Goal: Task Accomplishment & Management: Manage account settings

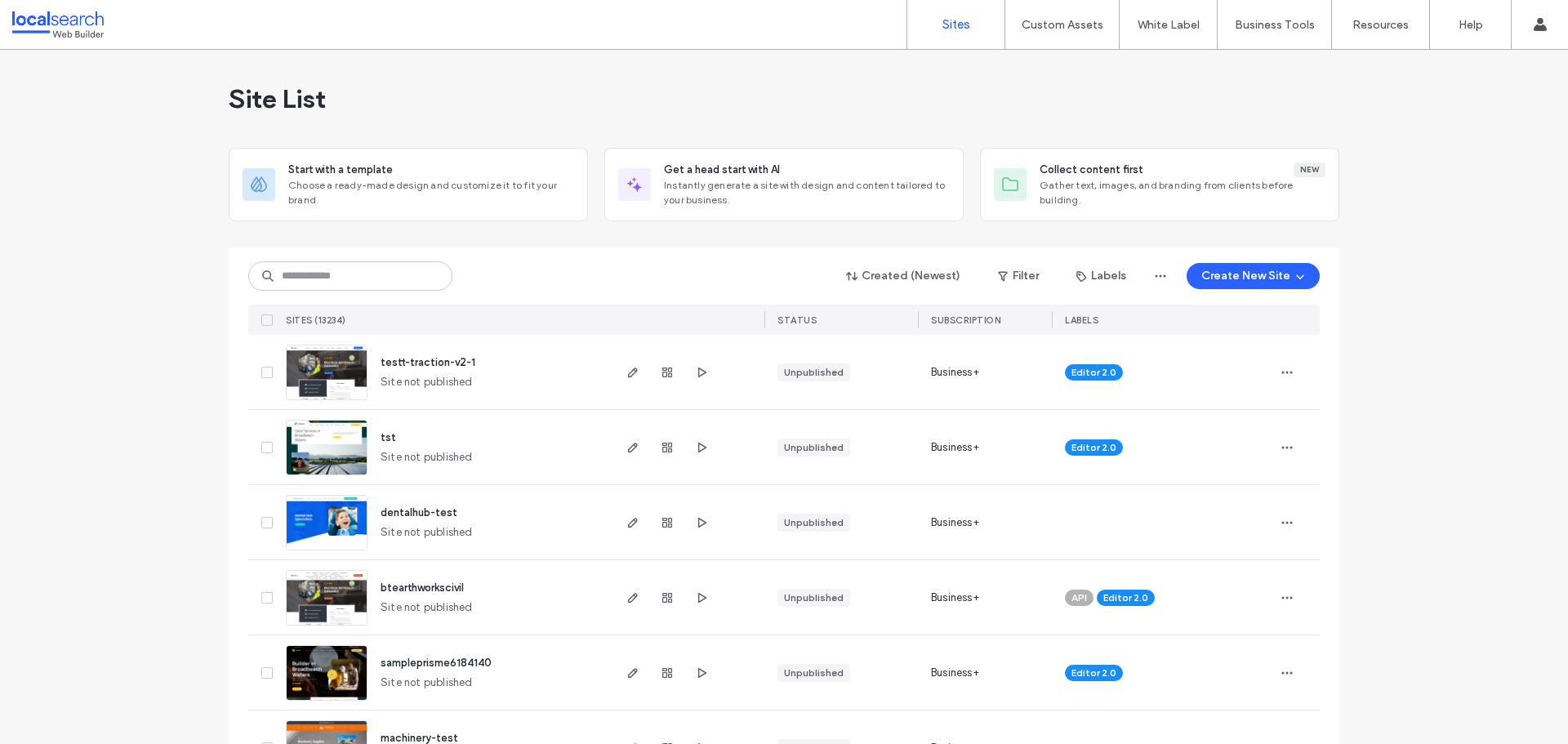
click at [326, 247] on div "Created (Newest) Filter Labels Create New Site SITES (13234) STATUS SUBSCRIPTIO…" at bounding box center [784, 291] width 1071 height 88
click at [325, 282] on input at bounding box center [350, 276] width 204 height 30
paste input "**********"
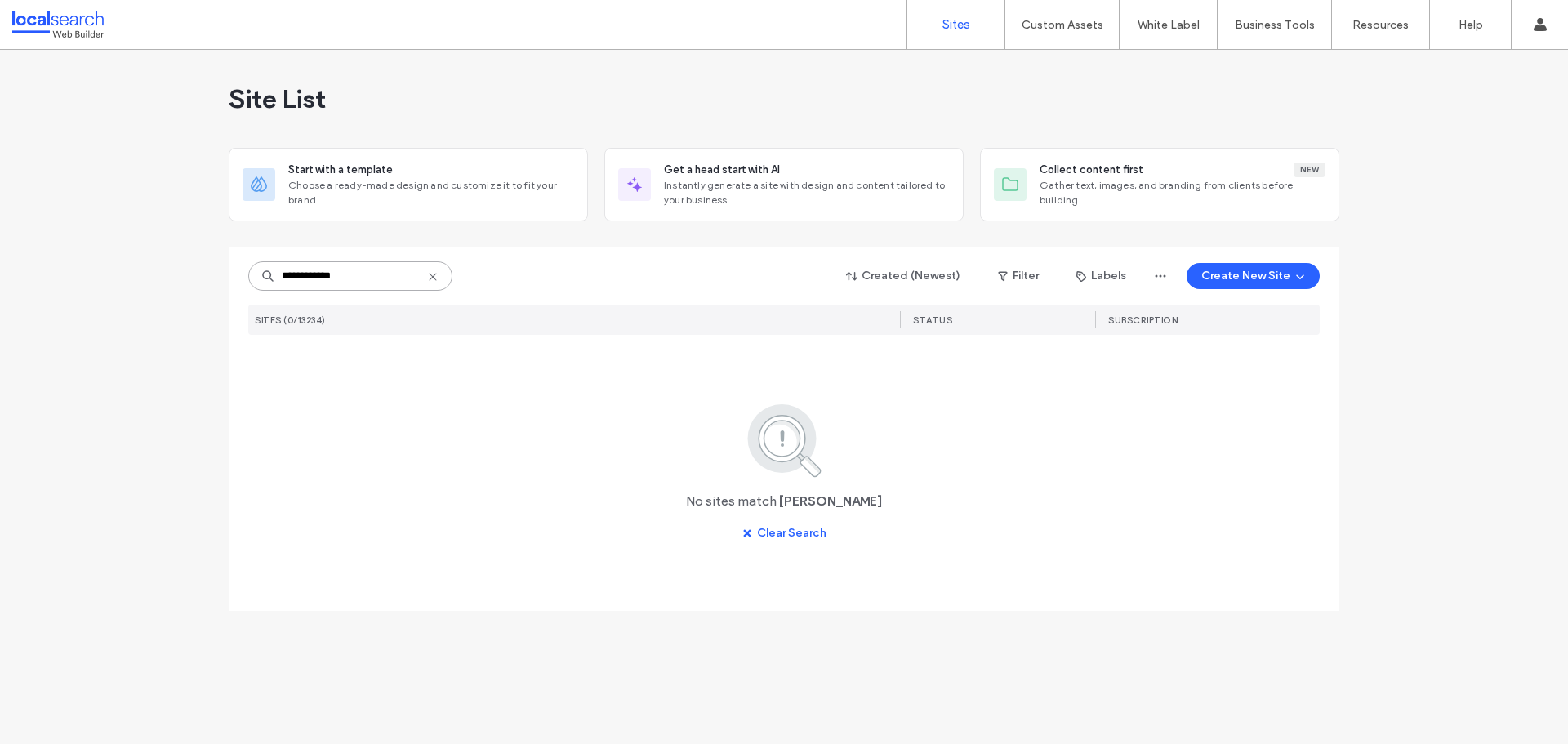
click at [368, 275] on input "**********" at bounding box center [350, 276] width 204 height 30
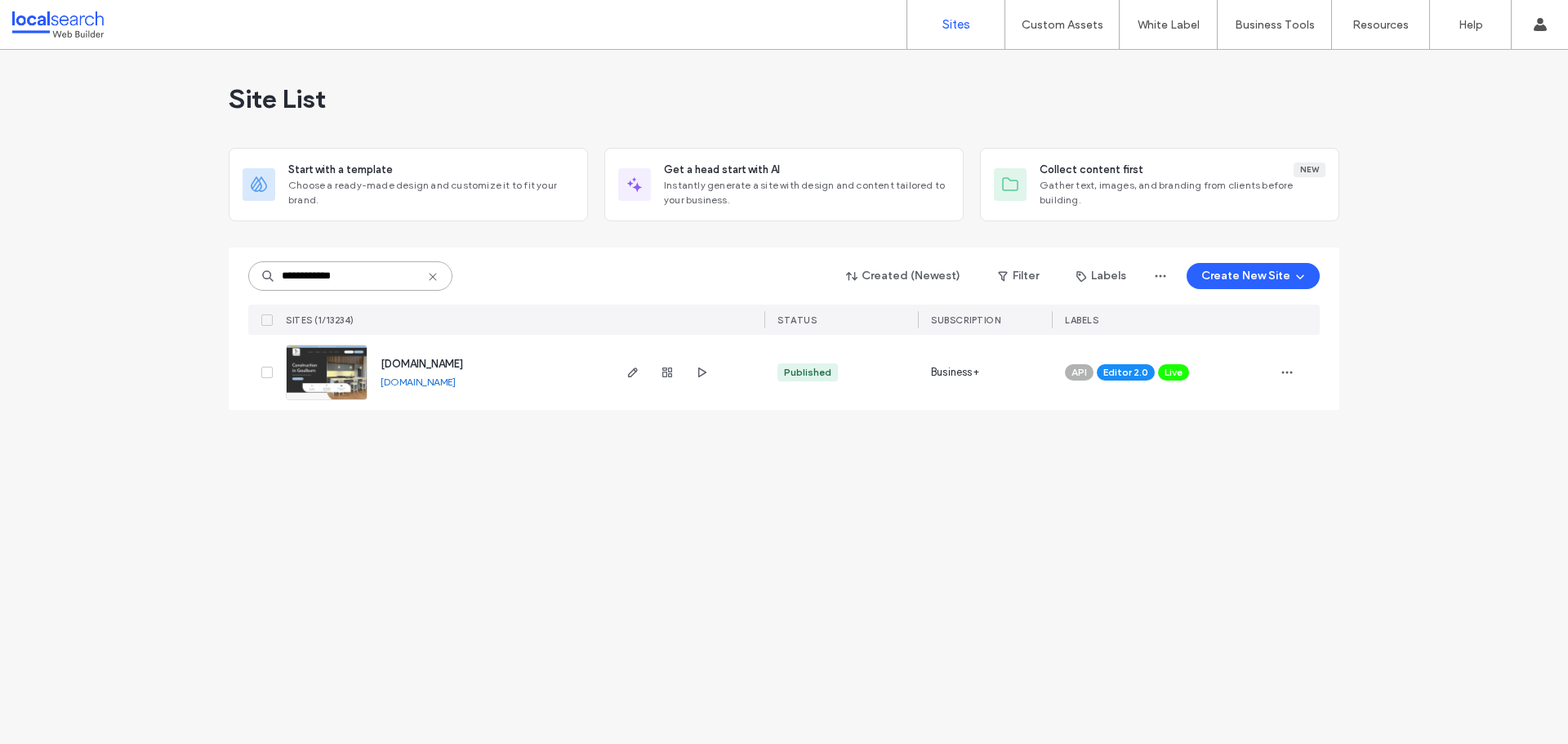
type input "**********"
click at [325, 389] on link at bounding box center [326, 372] width 82 height 55
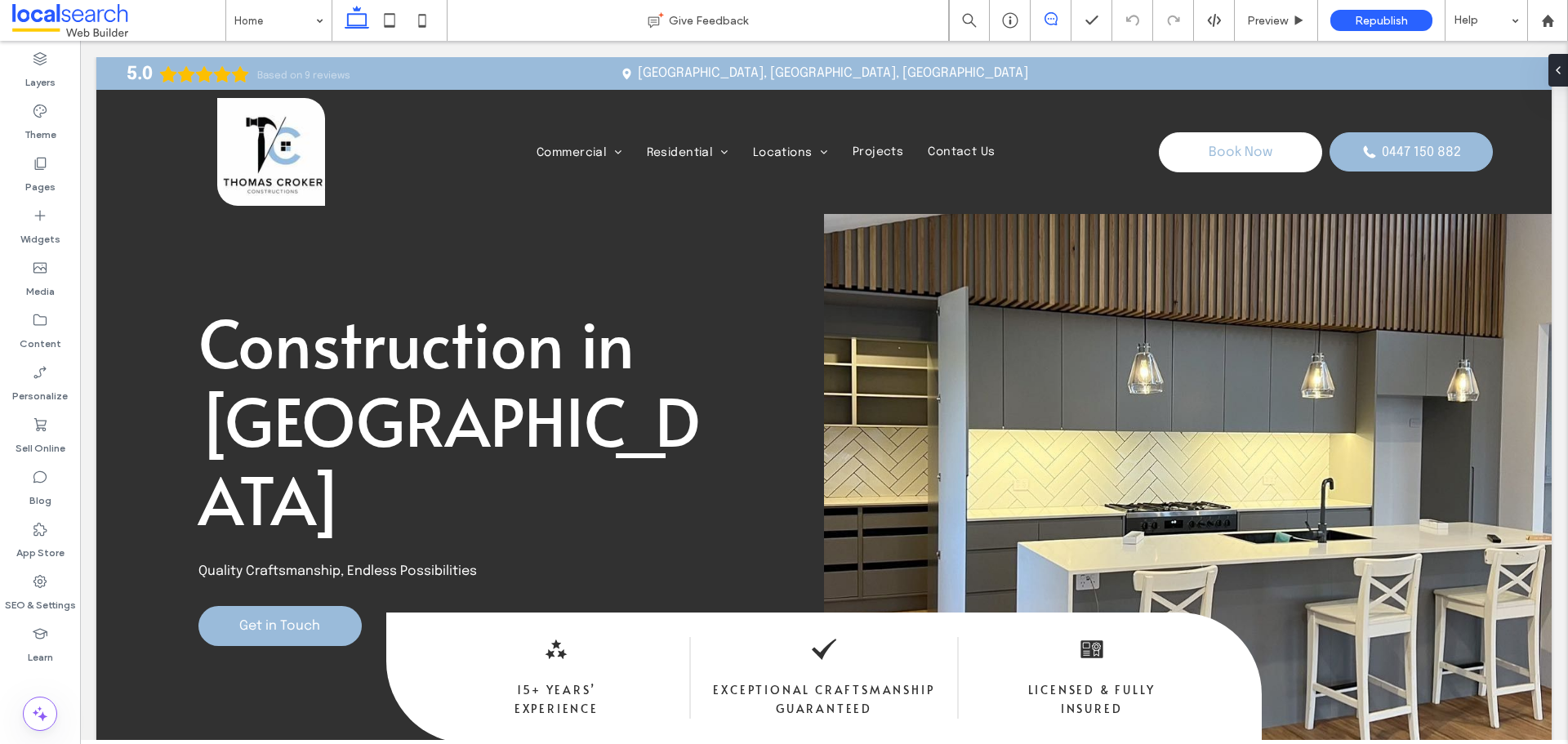
click at [1048, 14] on use at bounding box center [1050, 18] width 13 height 13
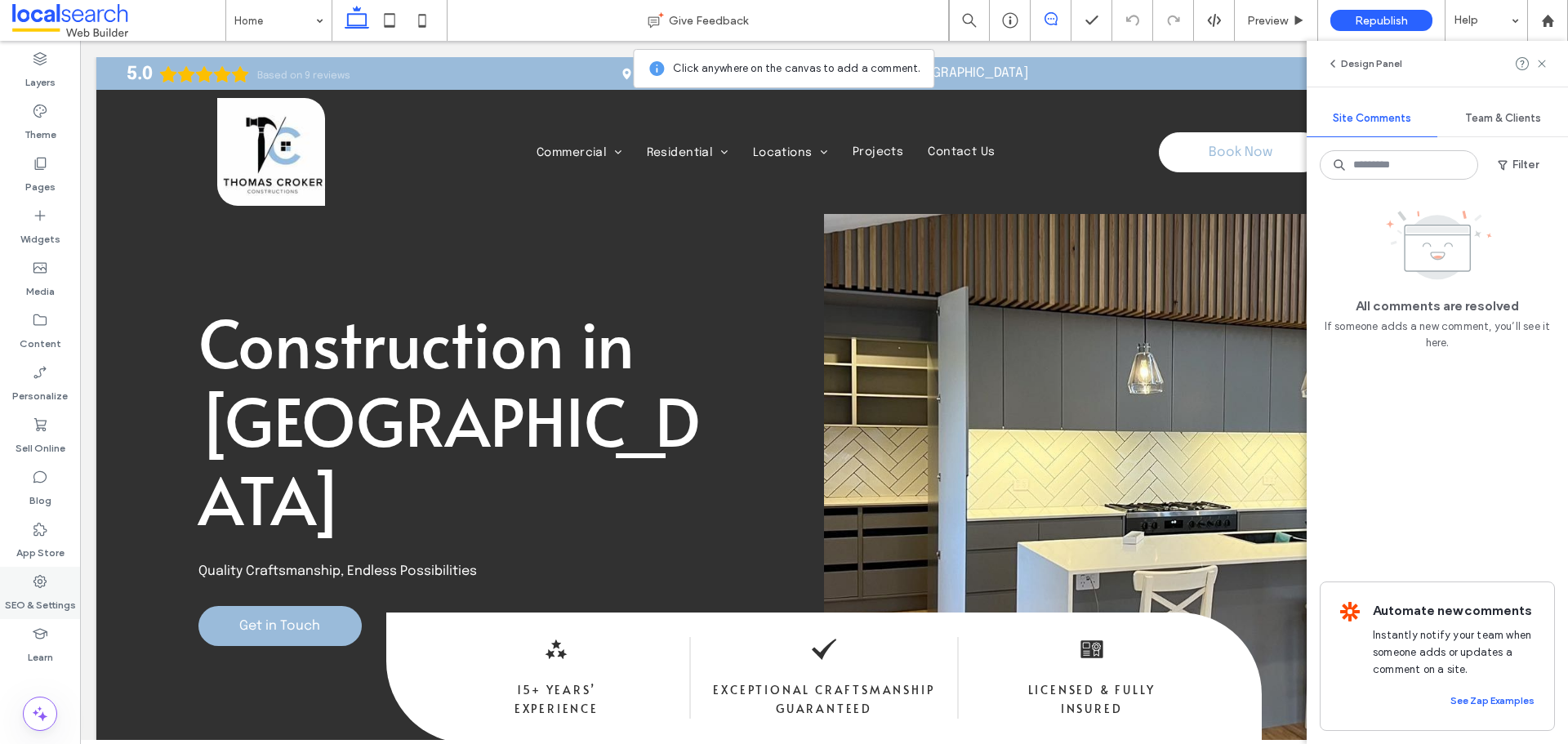
click at [58, 595] on label "SEO & Settings" at bounding box center [40, 601] width 71 height 23
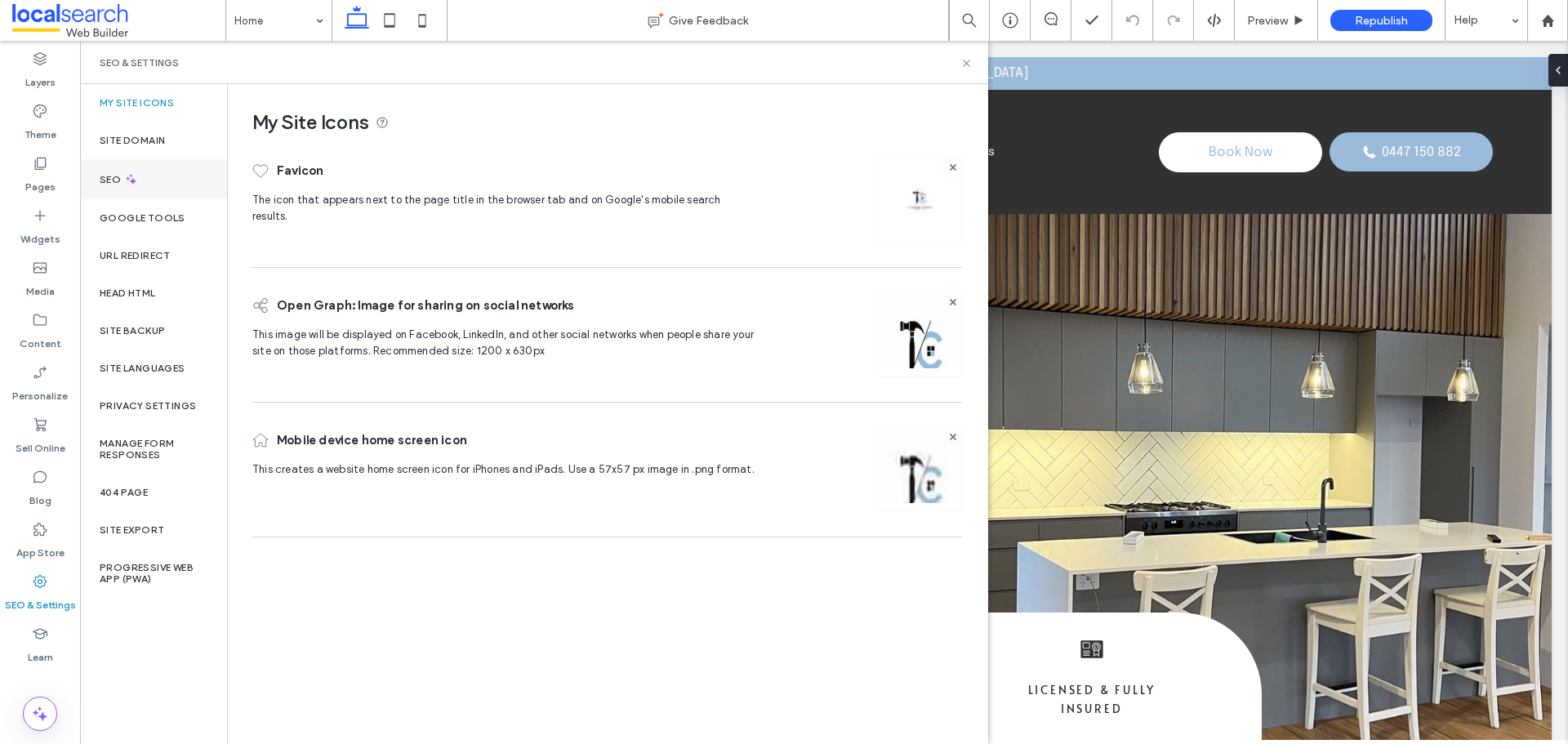
click at [142, 162] on div "SEO" at bounding box center [154, 179] width 147 height 40
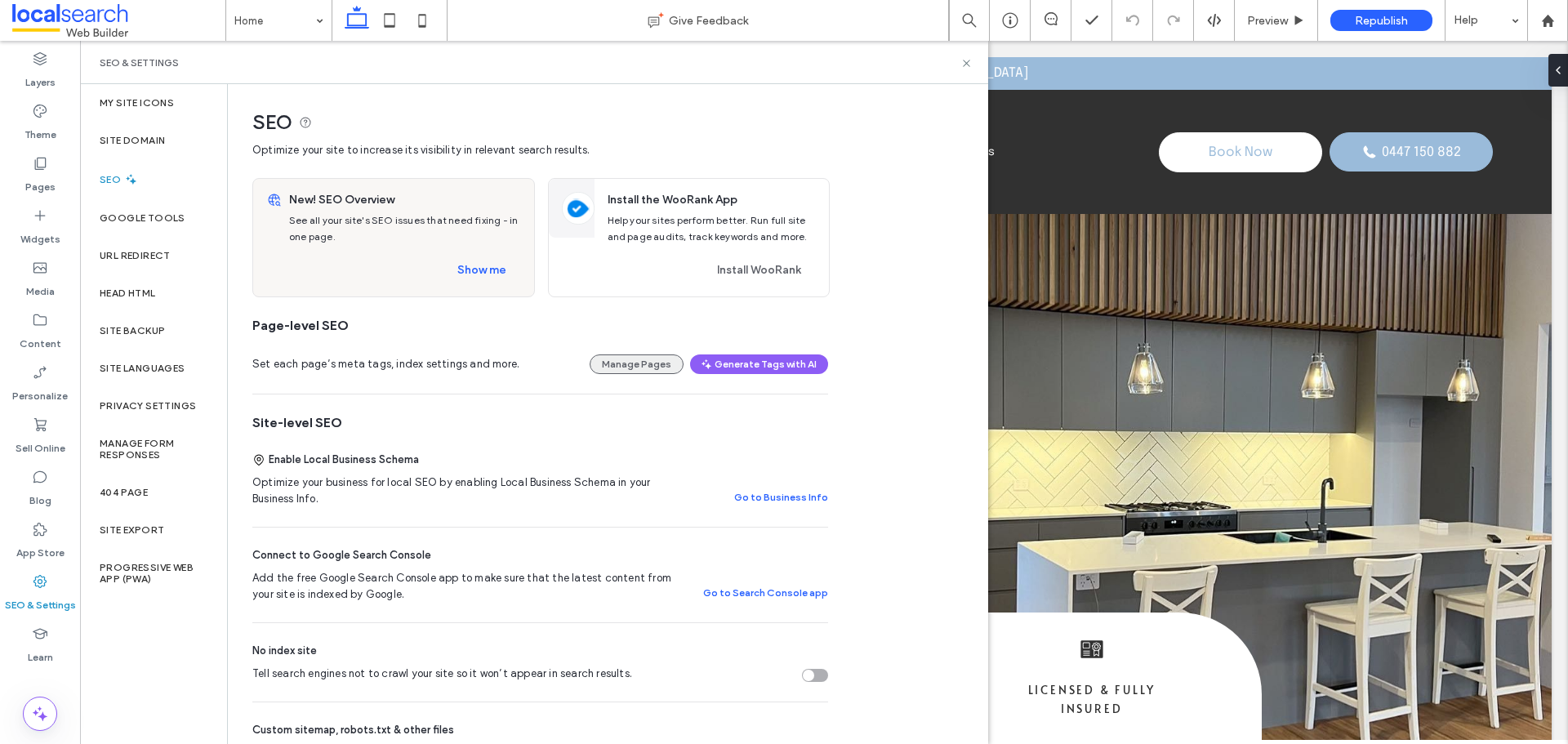
click at [613, 371] on button "Manage Pages" at bounding box center [636, 364] width 94 height 19
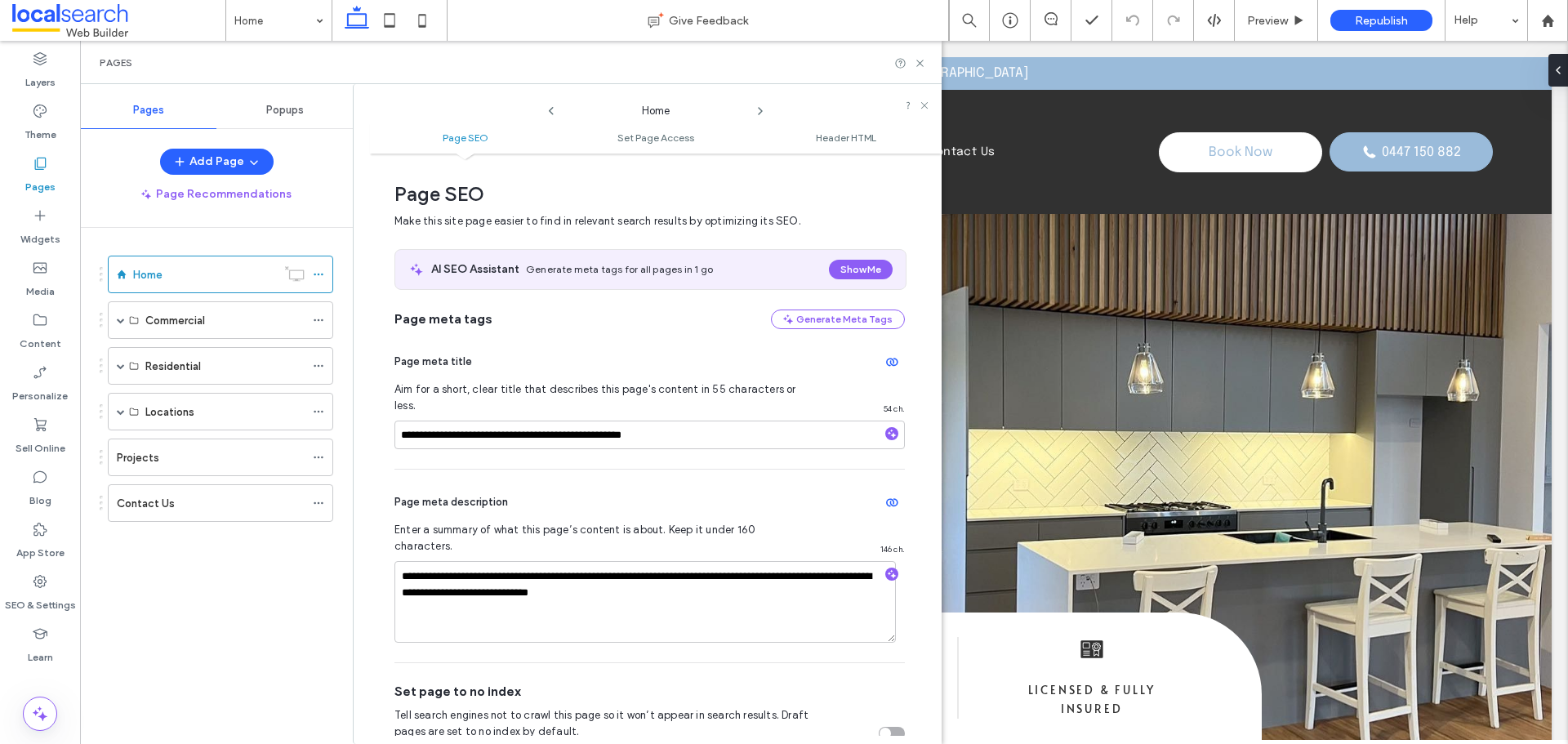
scroll to position [8, 0]
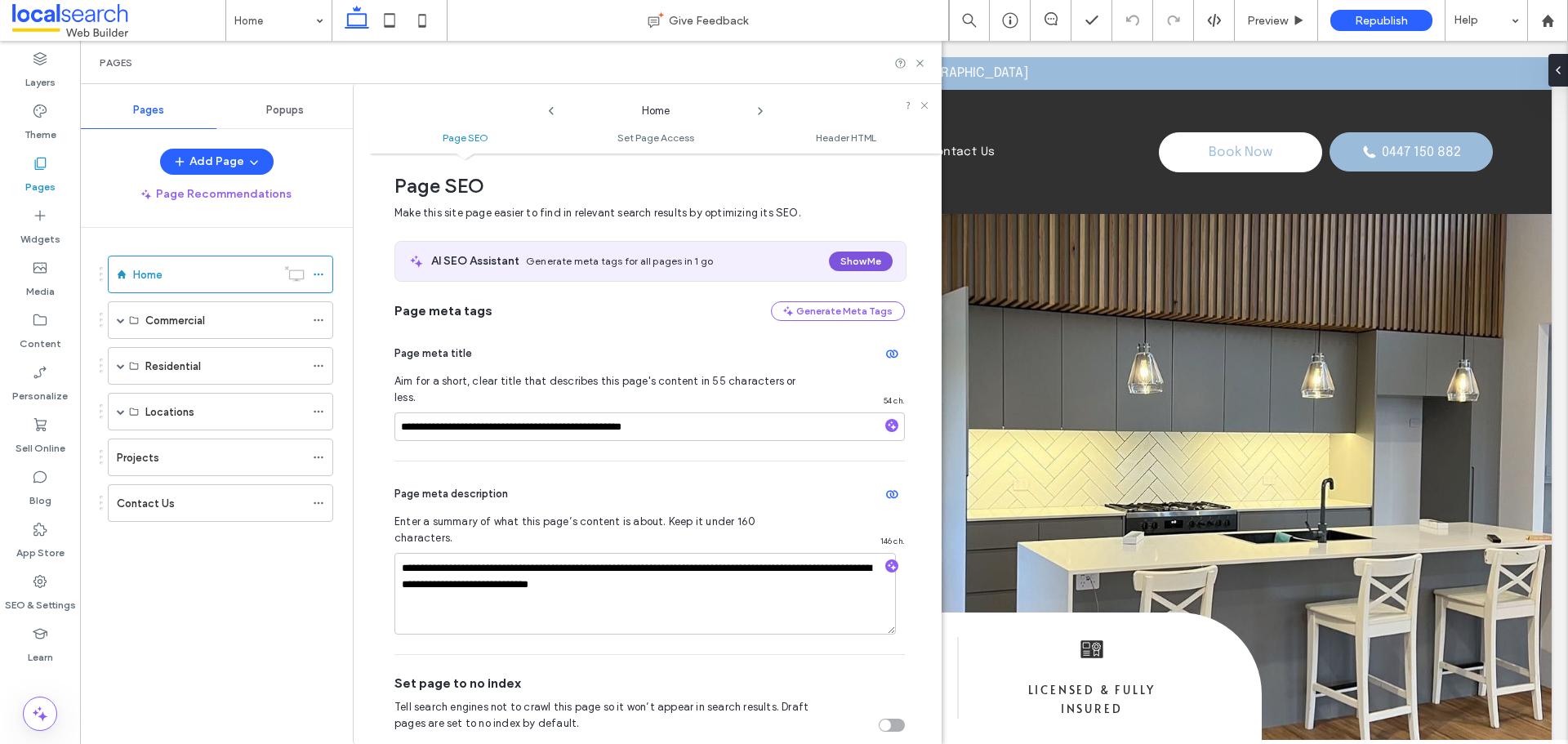
click at [851, 258] on button "Show Me" at bounding box center [861, 261] width 64 height 19
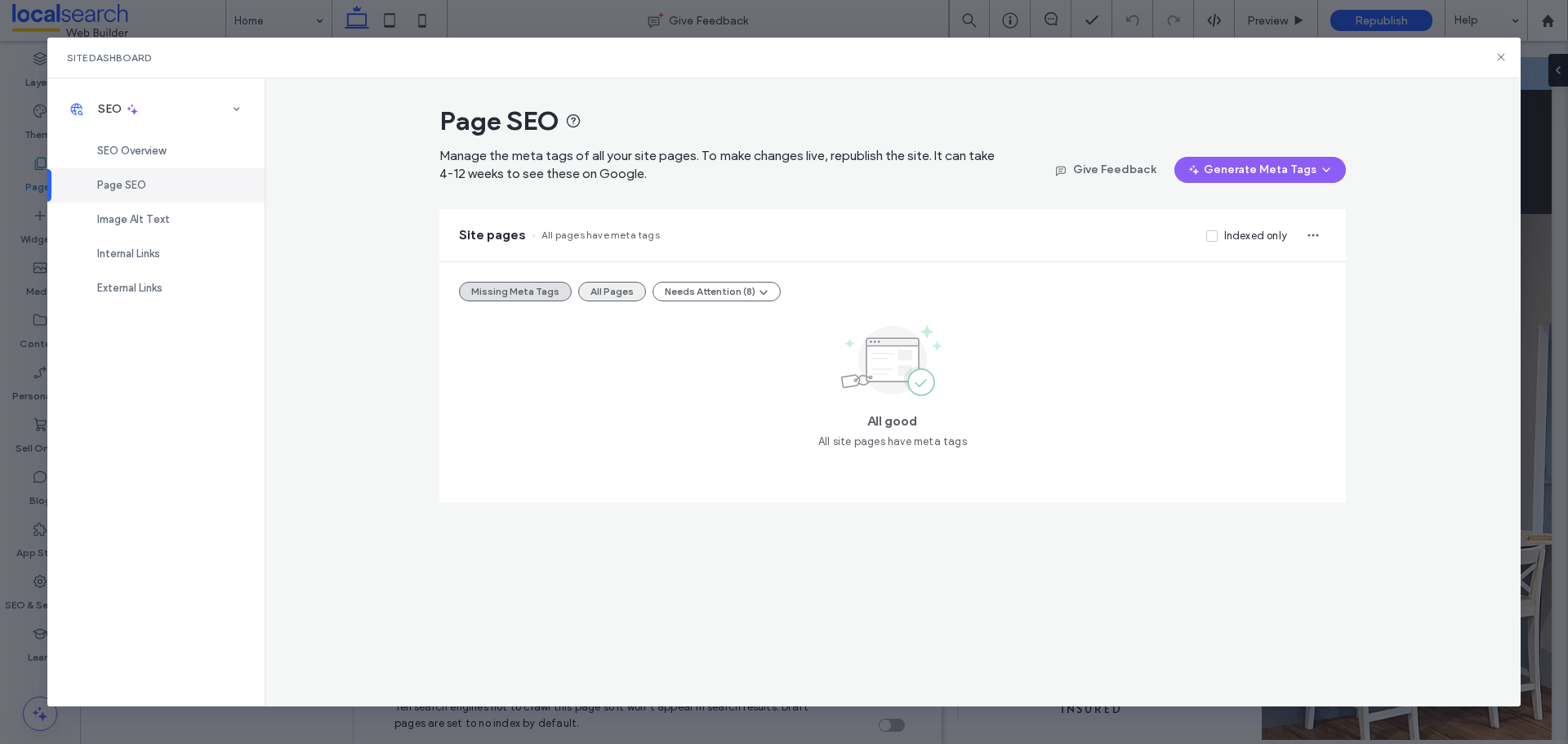
click at [607, 285] on button "All Pages" at bounding box center [612, 291] width 68 height 19
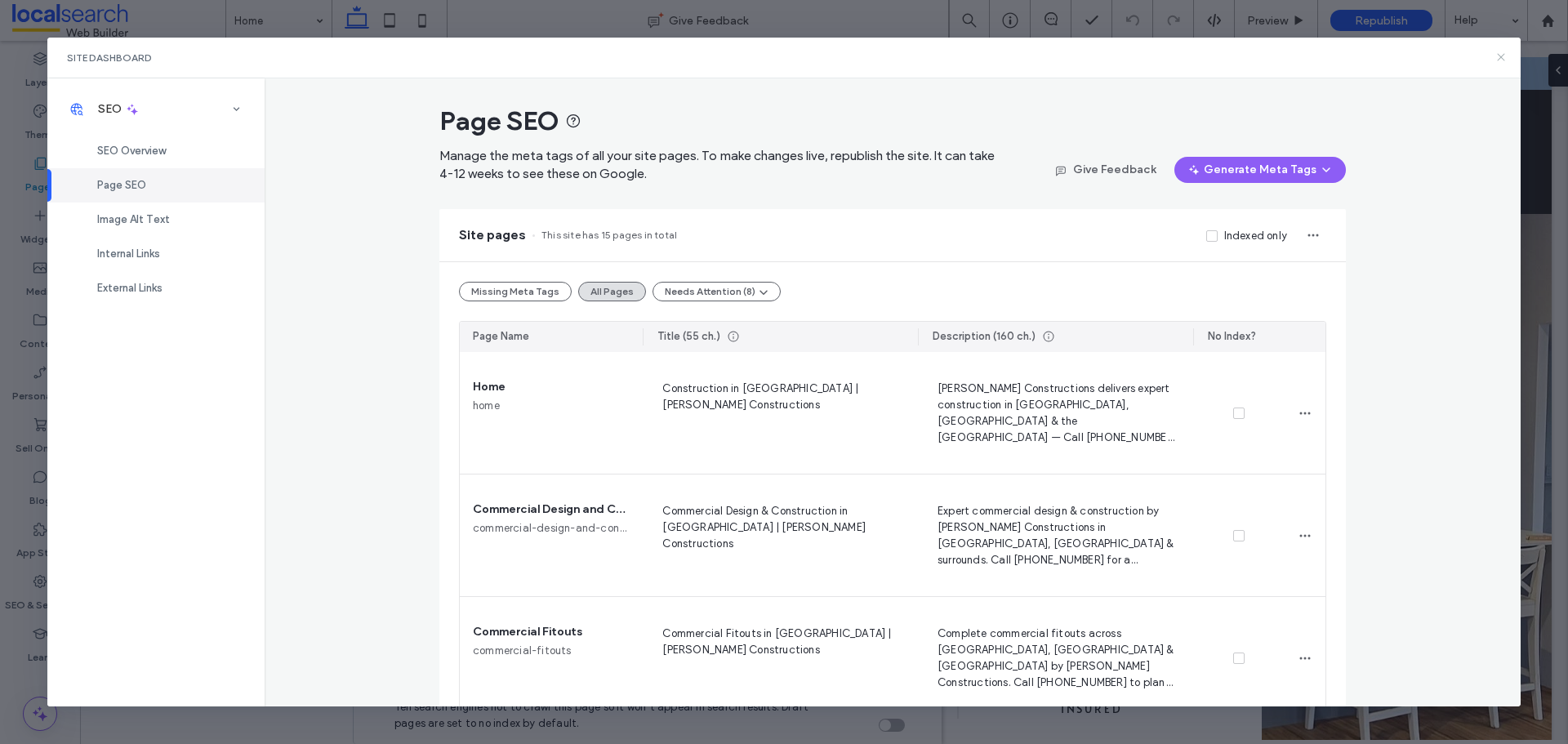
click at [1503, 56] on use at bounding box center [1501, 57] width 7 height 7
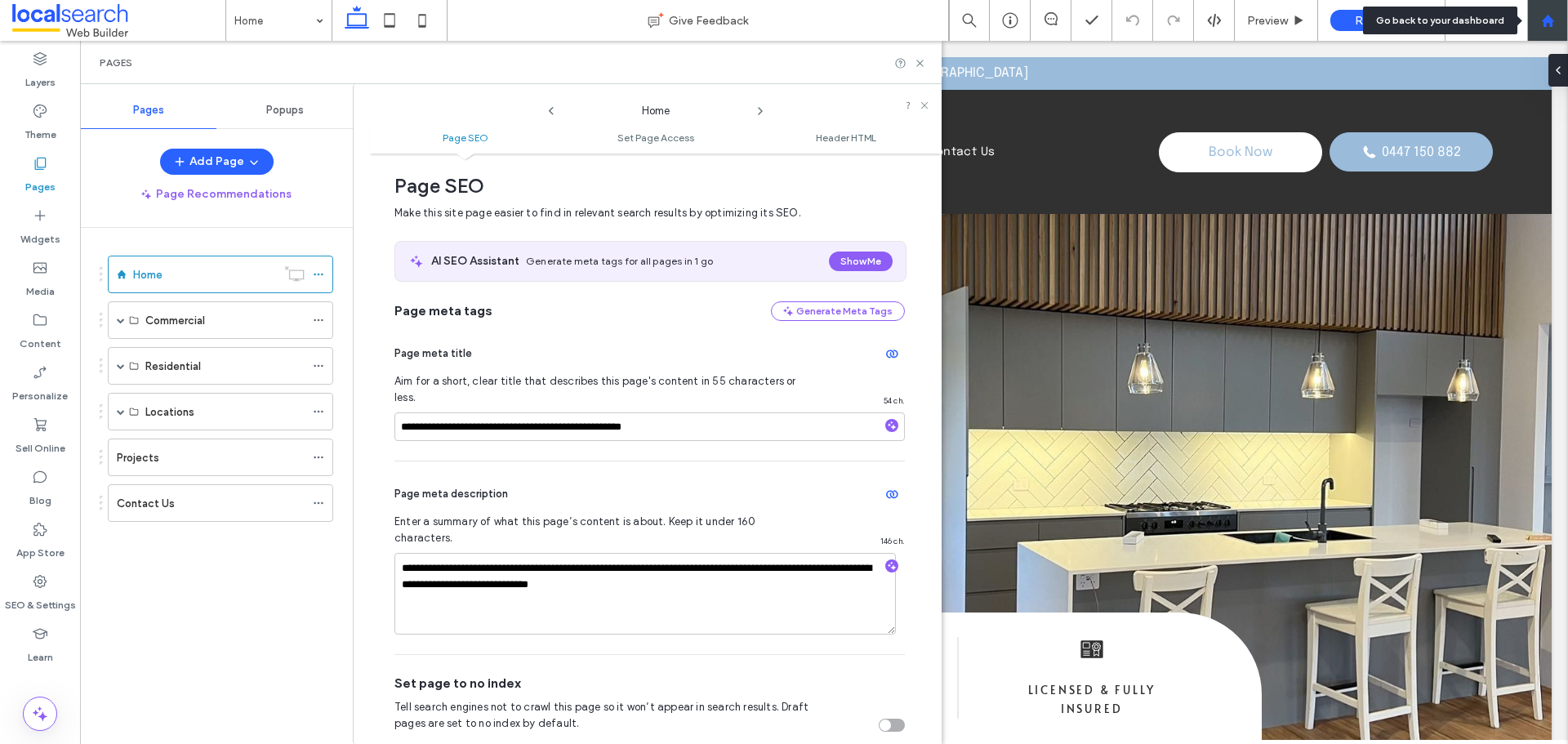
click at [1542, 10] on div at bounding box center [1547, 20] width 41 height 41
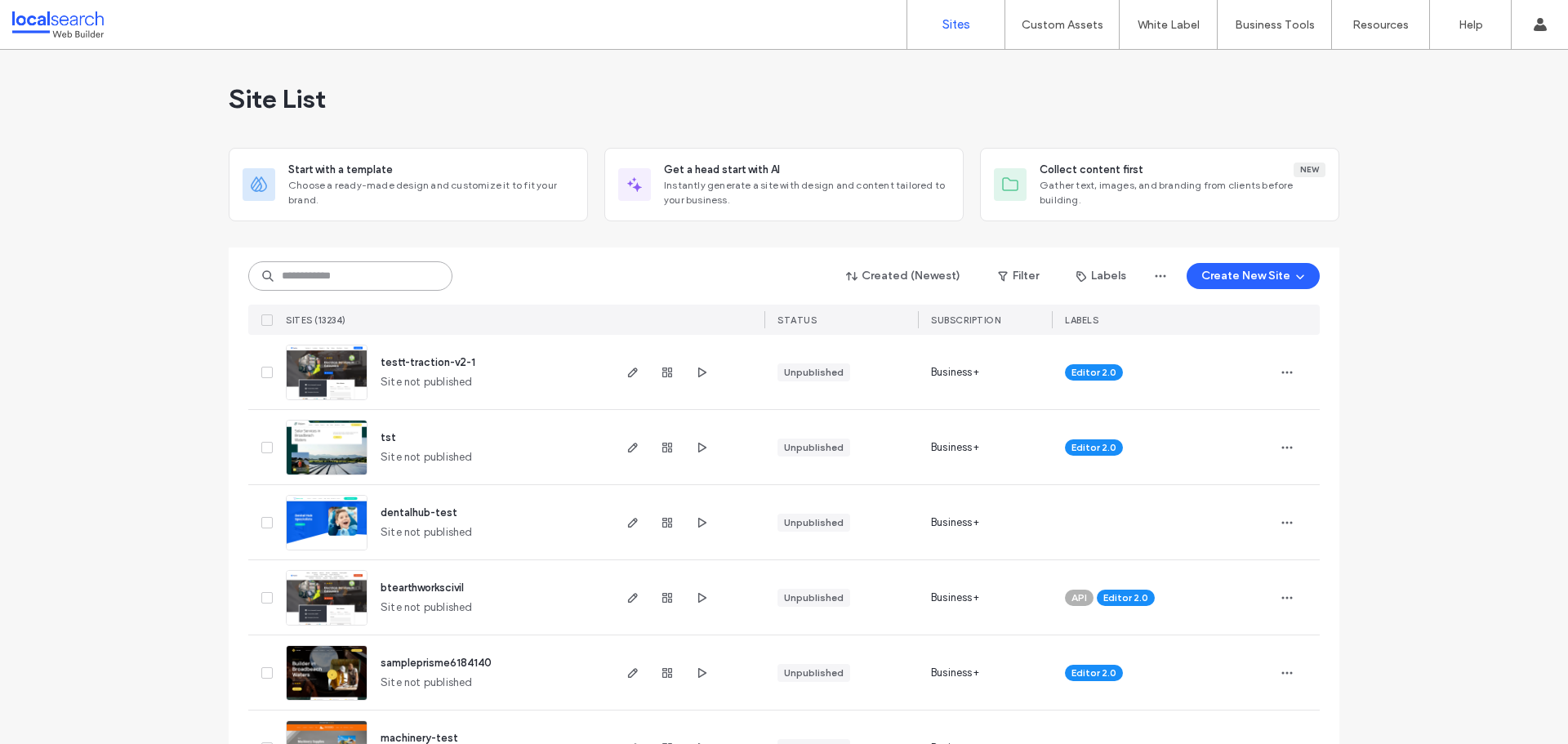
click at [326, 287] on input at bounding box center [350, 276] width 204 height 30
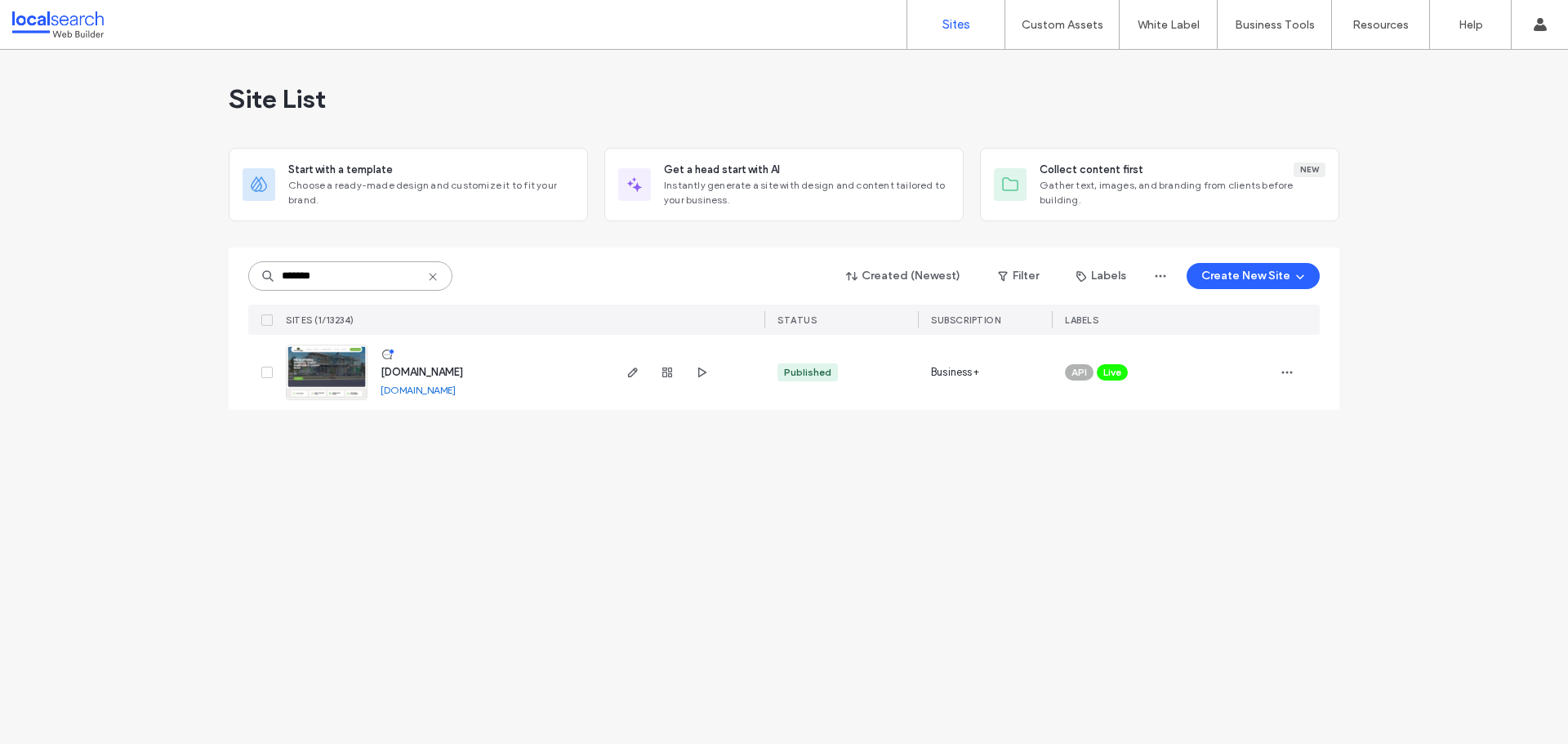
type input "*******"
click at [327, 386] on img at bounding box center [326, 401] width 80 height 111
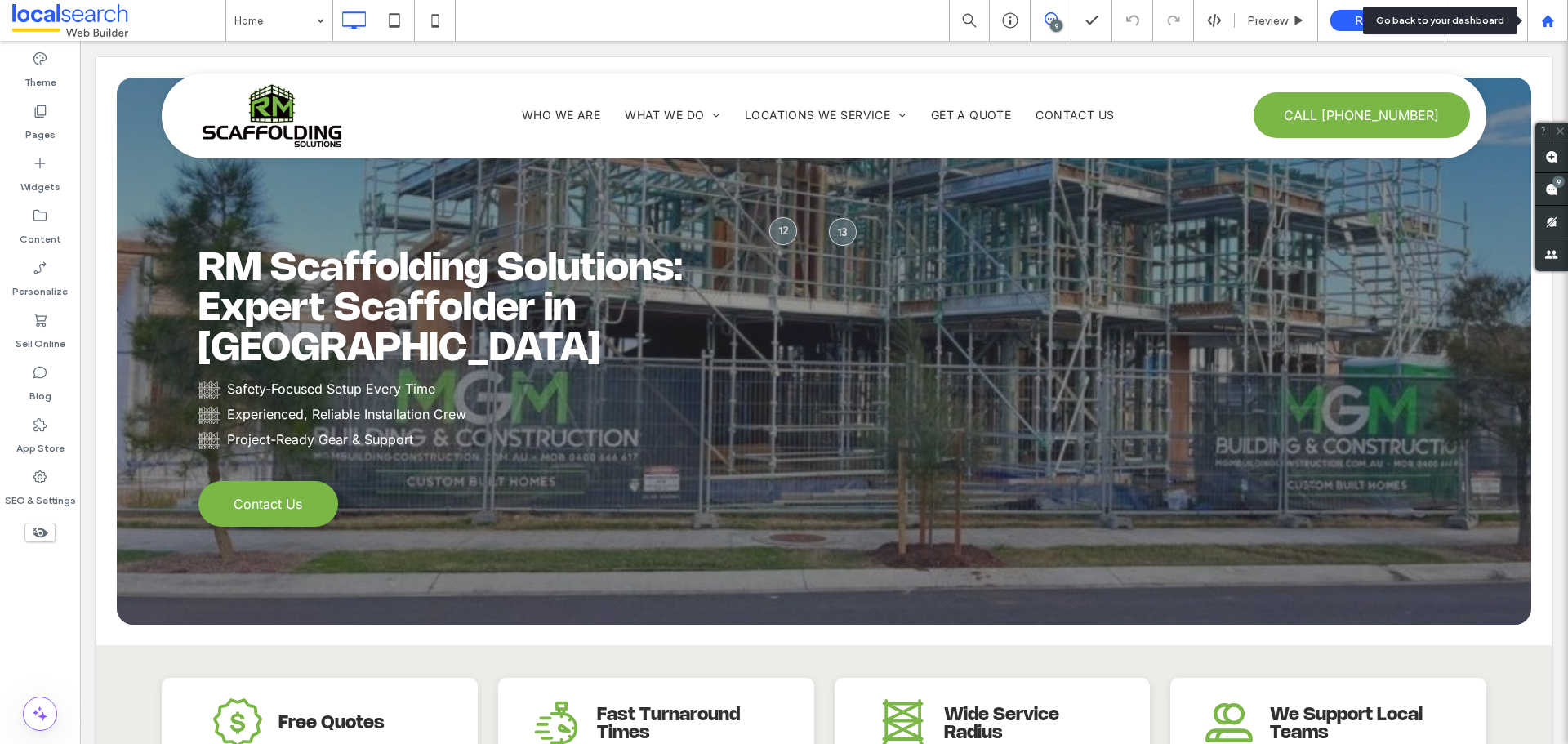
click at [1550, 26] on use at bounding box center [1547, 20] width 12 height 12
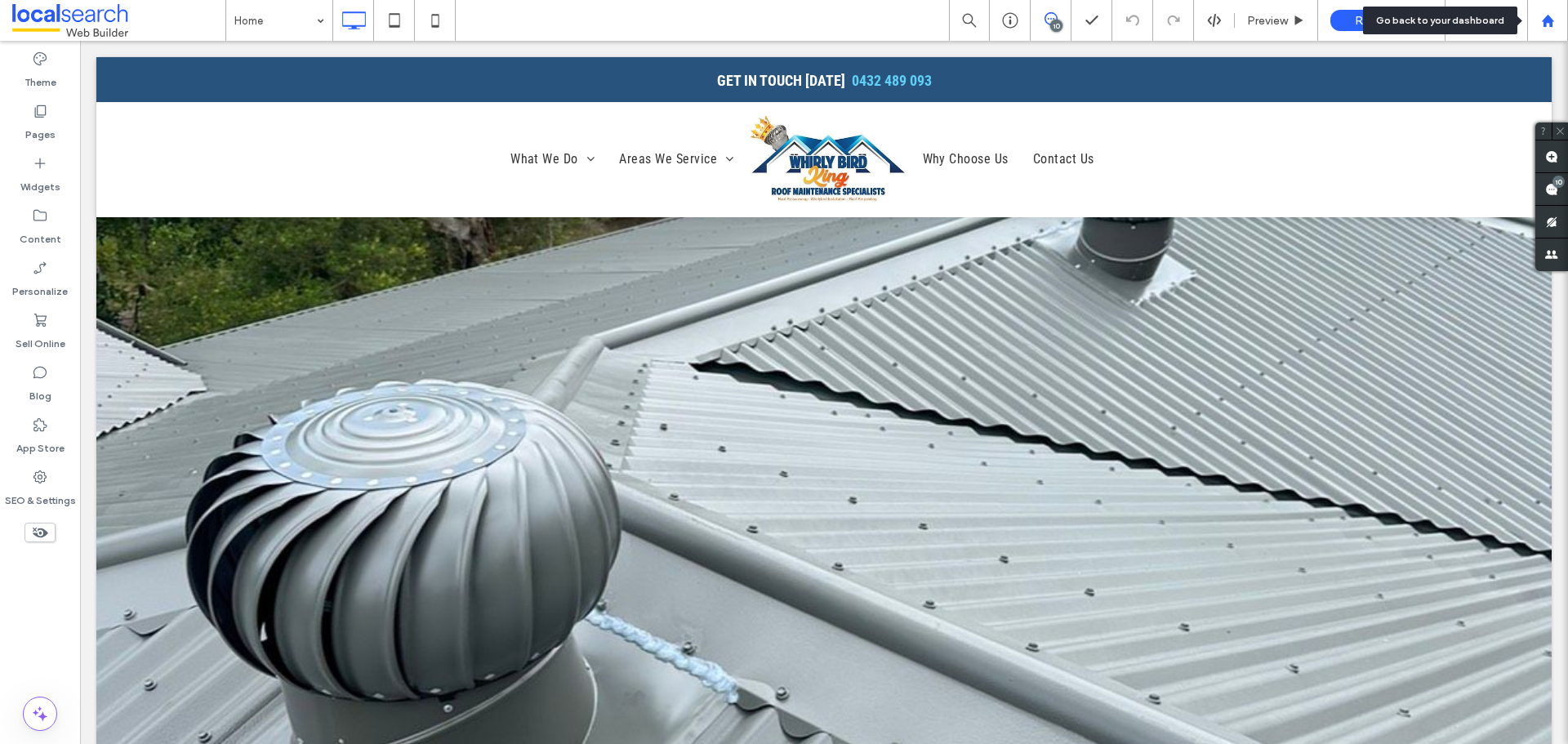
click at [1544, 22] on use at bounding box center [1547, 20] width 12 height 12
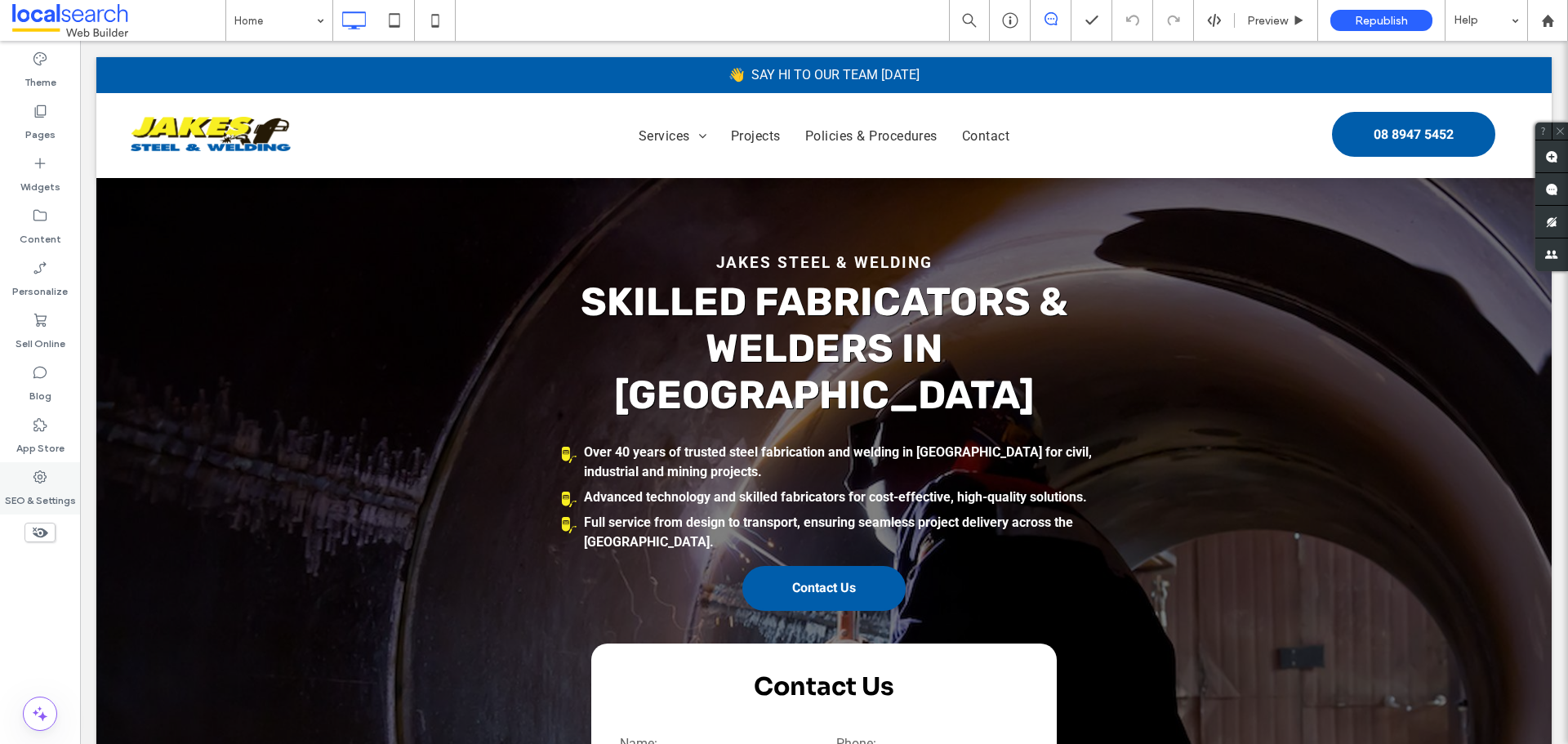
click at [66, 484] on div "SEO & Settings" at bounding box center [39, 489] width 80 height 53
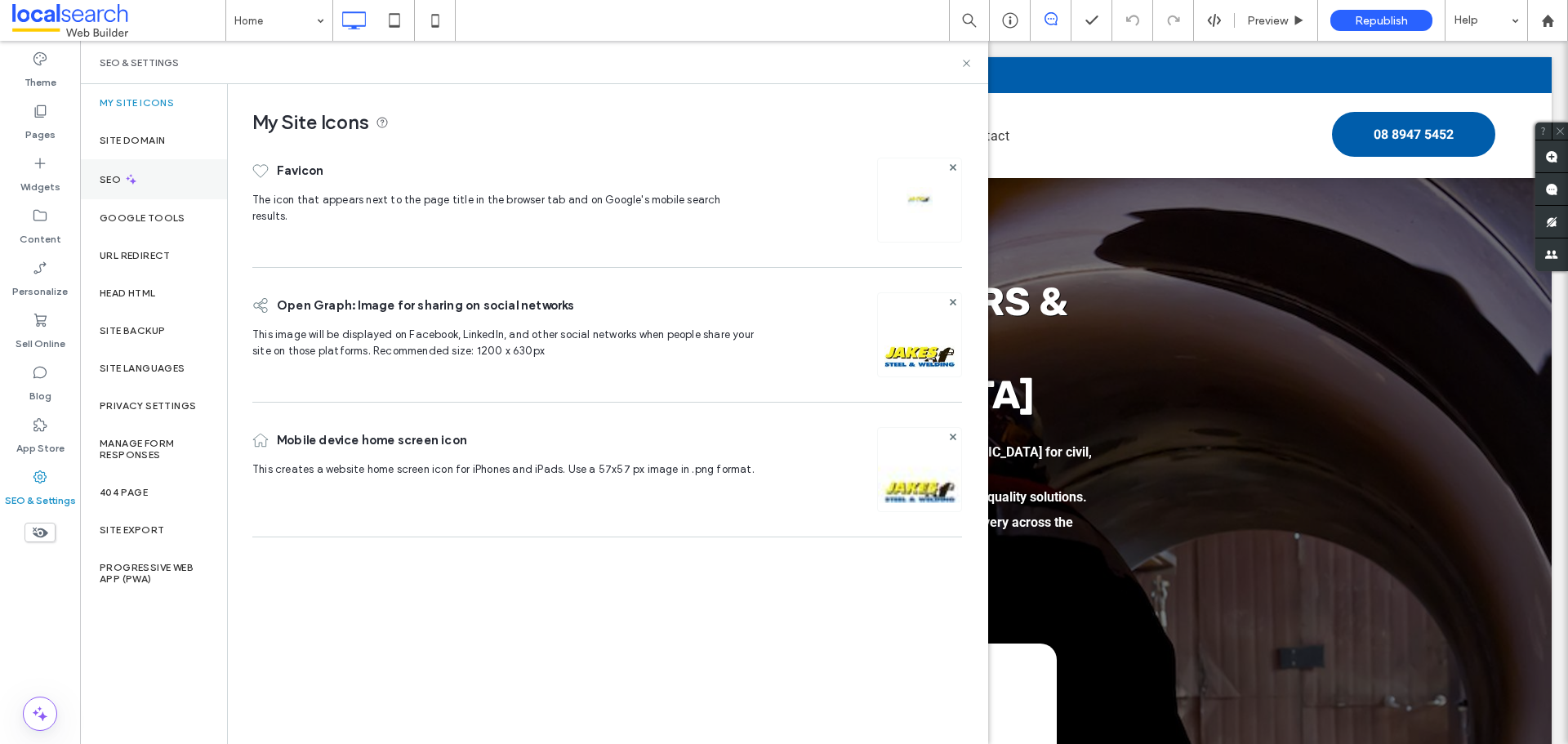
click at [147, 183] on div "SEO" at bounding box center [154, 179] width 147 height 40
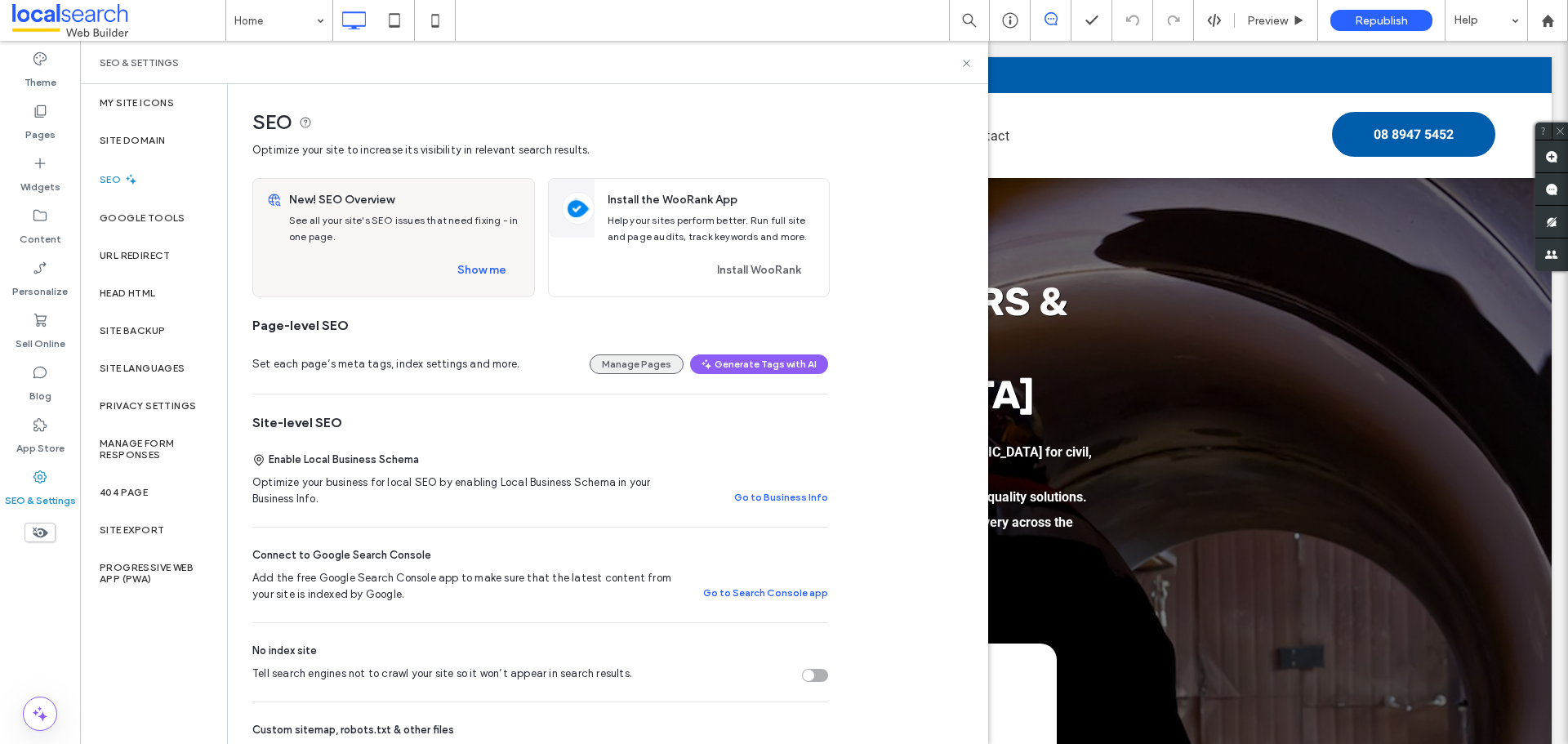
click at [621, 368] on button "Manage Pages" at bounding box center [636, 364] width 94 height 19
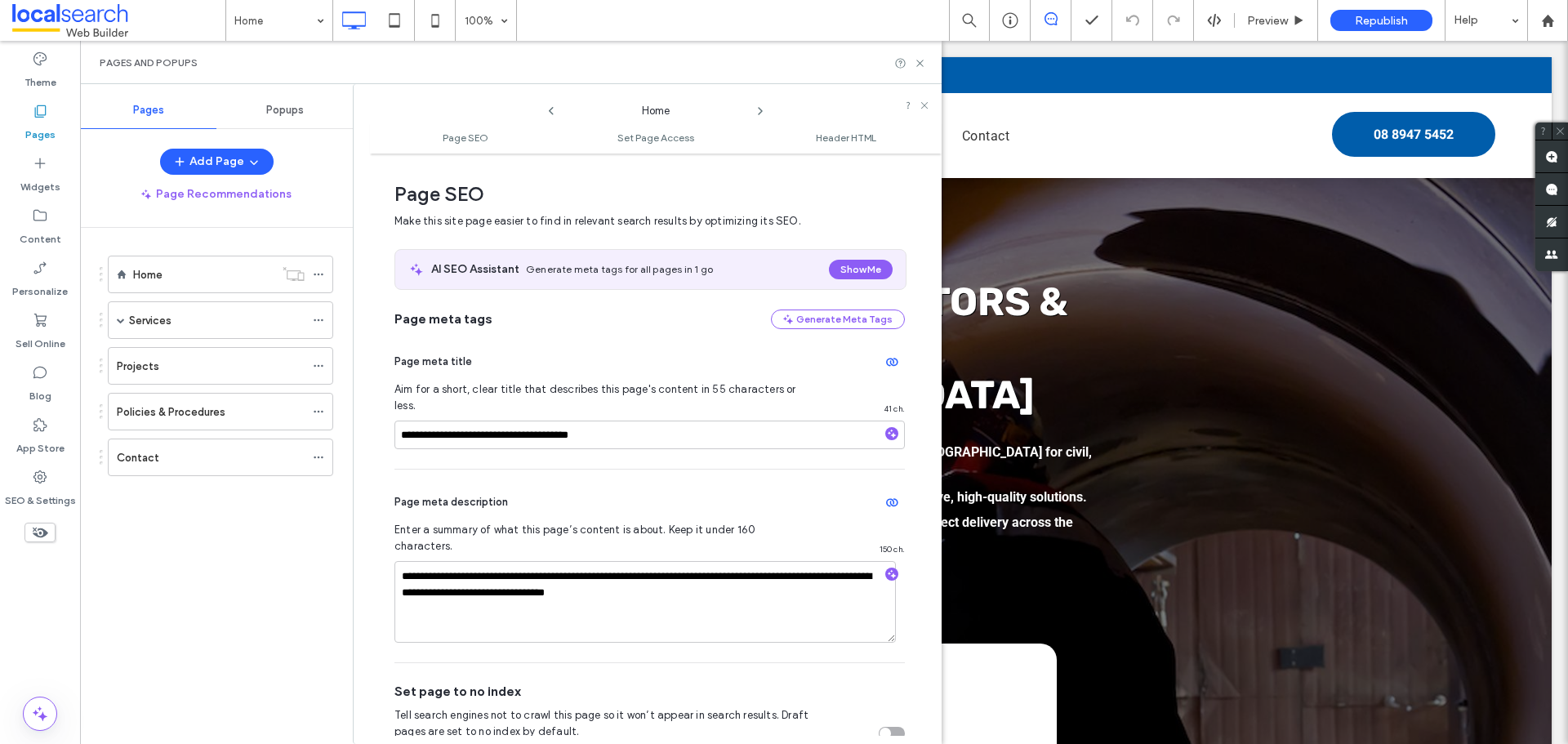
scroll to position [8, 0]
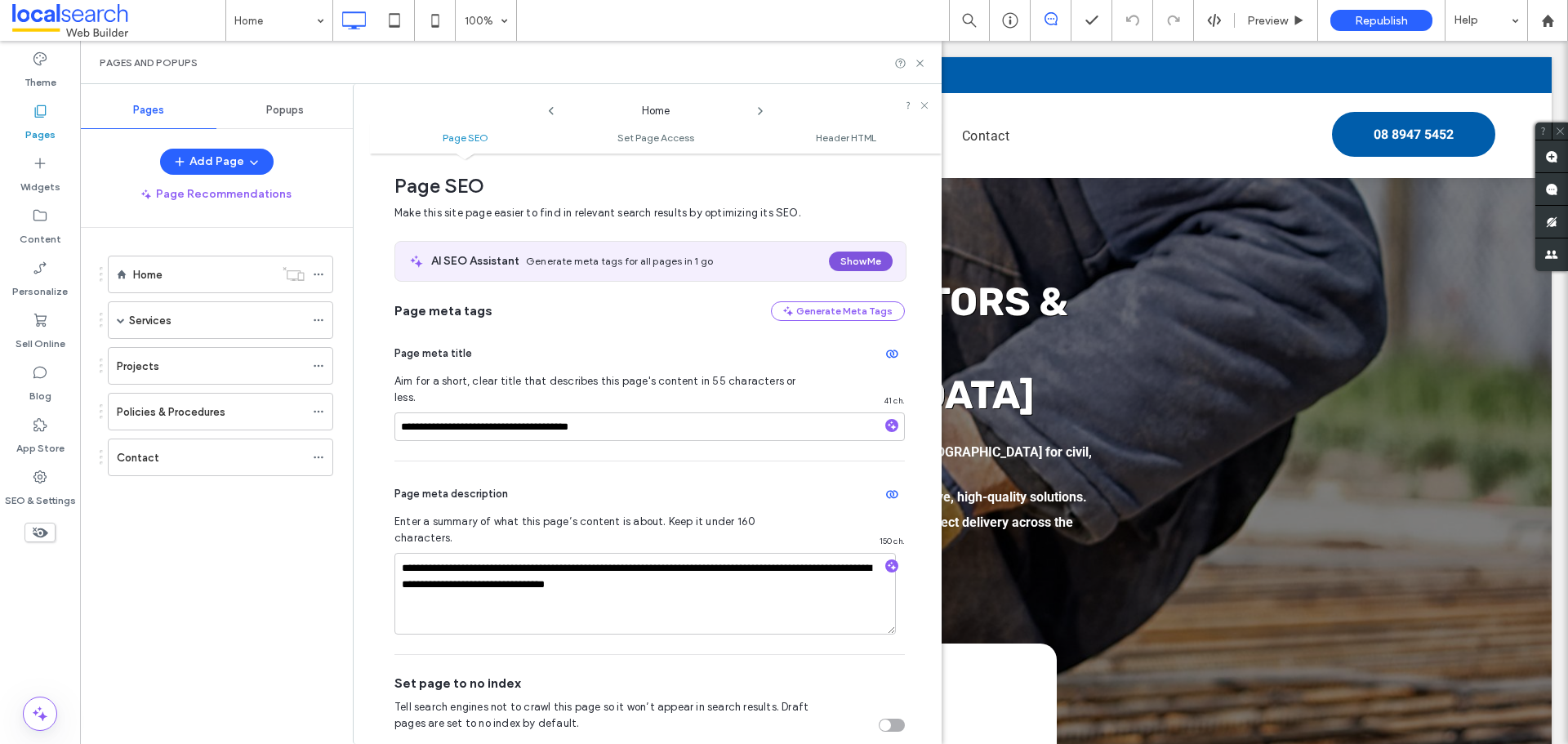
click at [865, 260] on button "Show Me" at bounding box center [861, 261] width 64 height 19
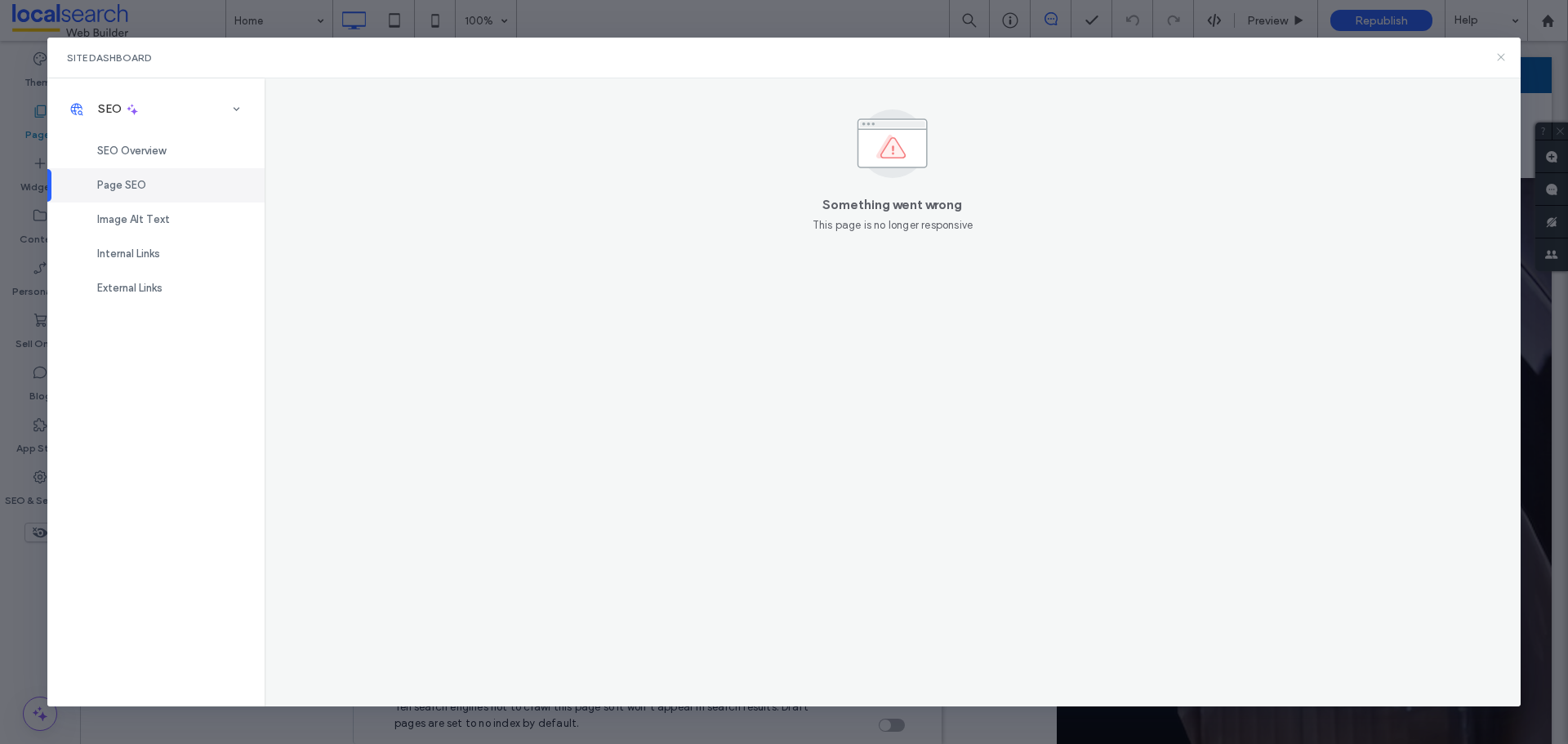
click at [1501, 53] on icon at bounding box center [1500, 57] width 13 height 13
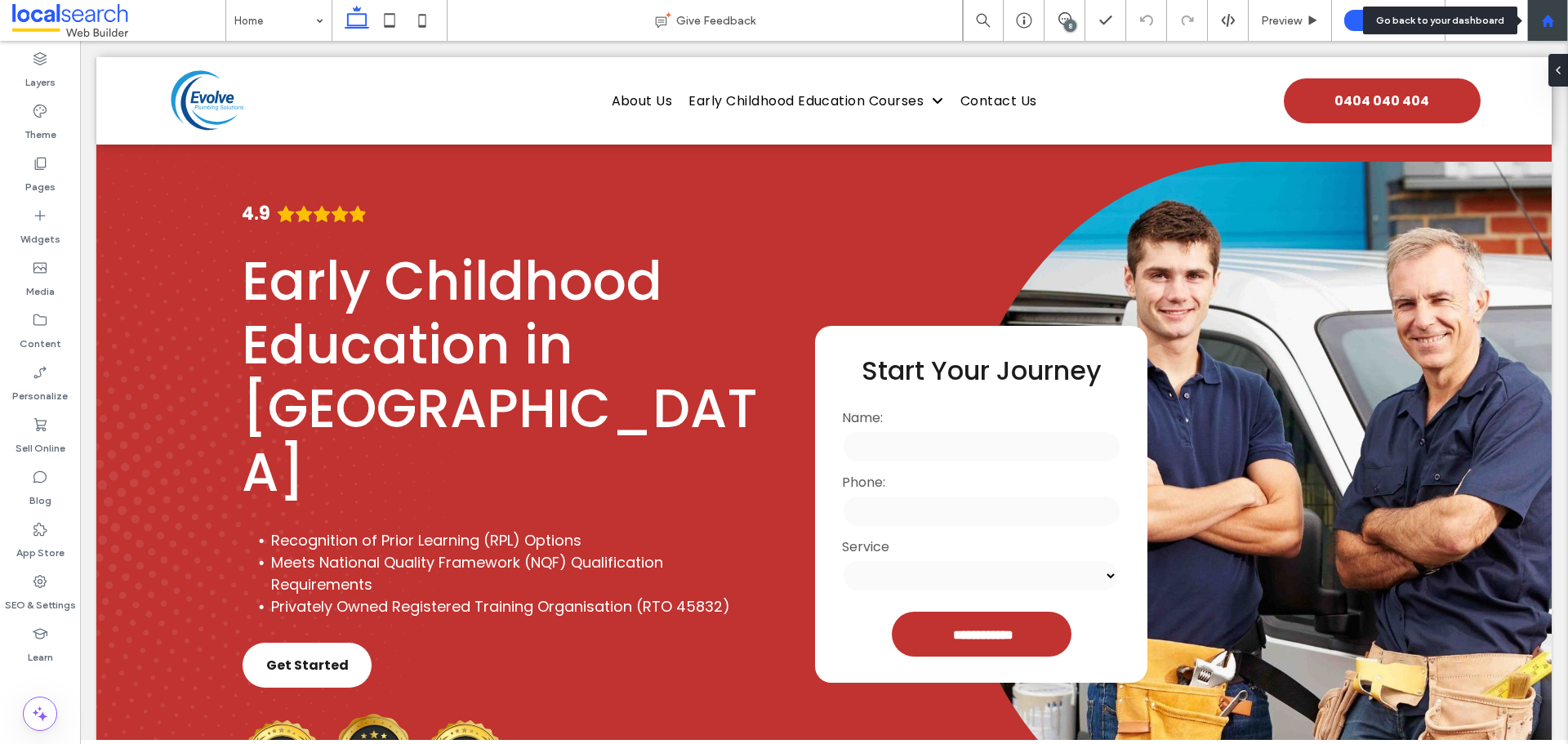
click at [1537, 29] on div at bounding box center [1547, 20] width 41 height 41
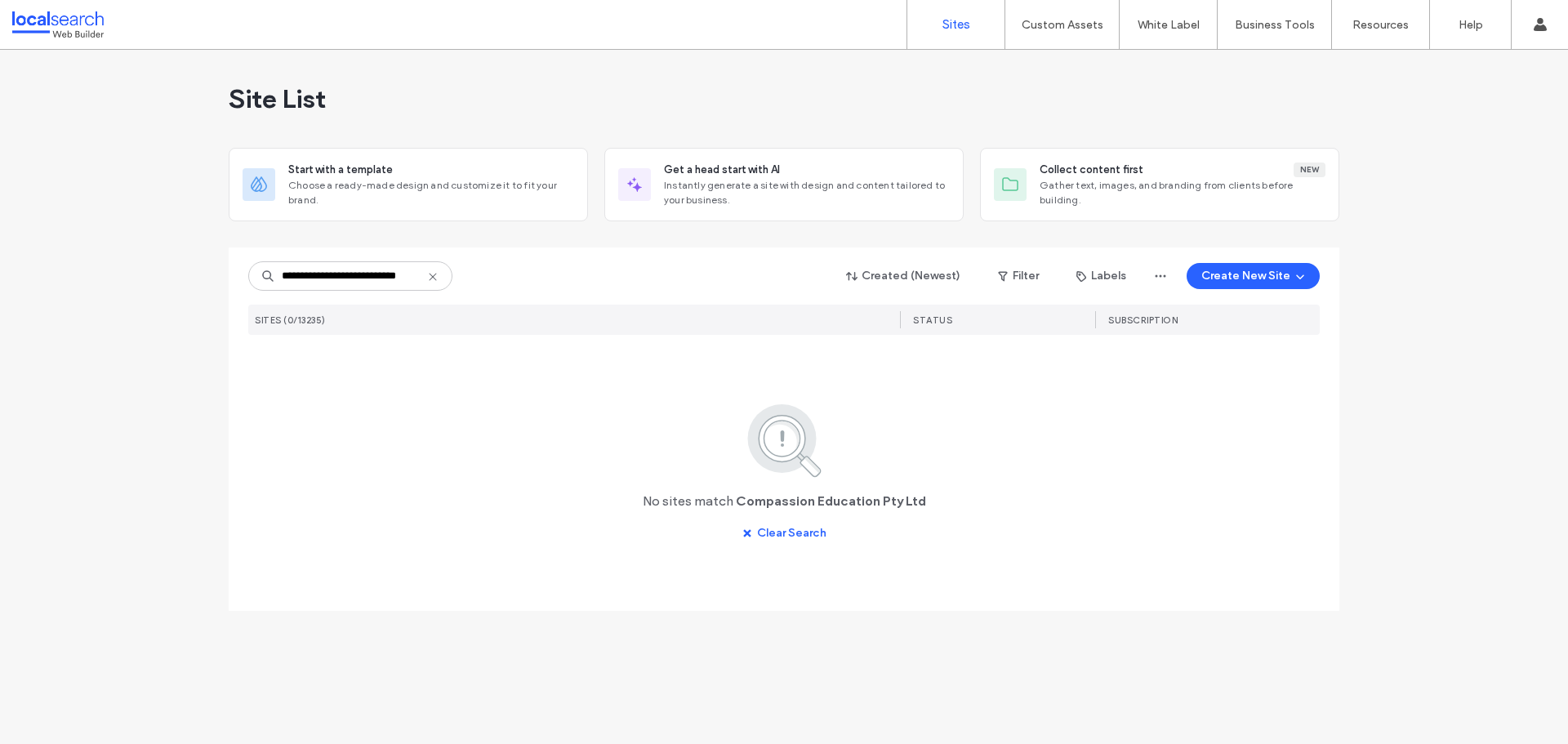
click at [448, 275] on input "**********" at bounding box center [350, 276] width 204 height 30
click at [347, 277] on input "**********" at bounding box center [350, 276] width 204 height 30
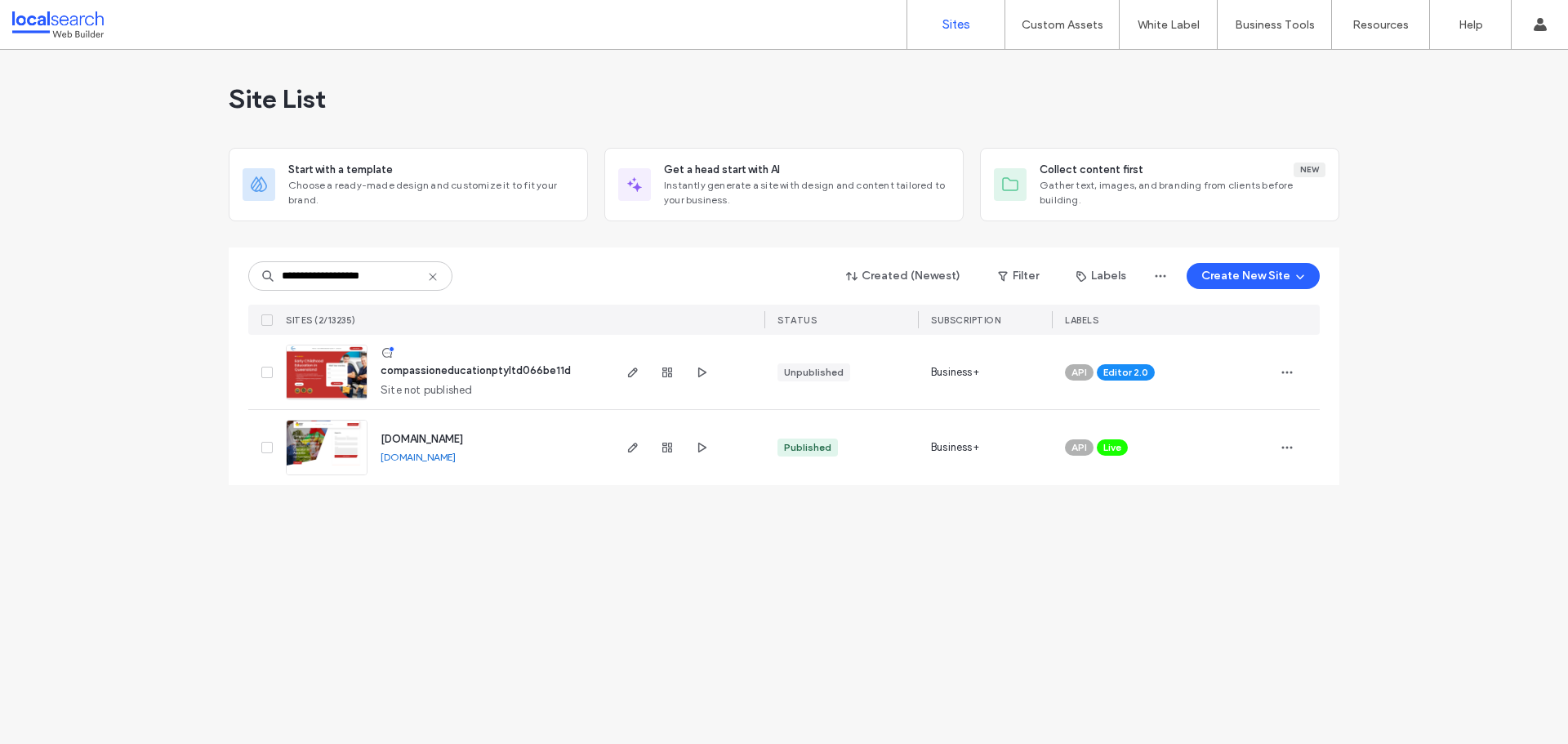
type input "**********"
click at [352, 454] on img at bounding box center [326, 476] width 80 height 111
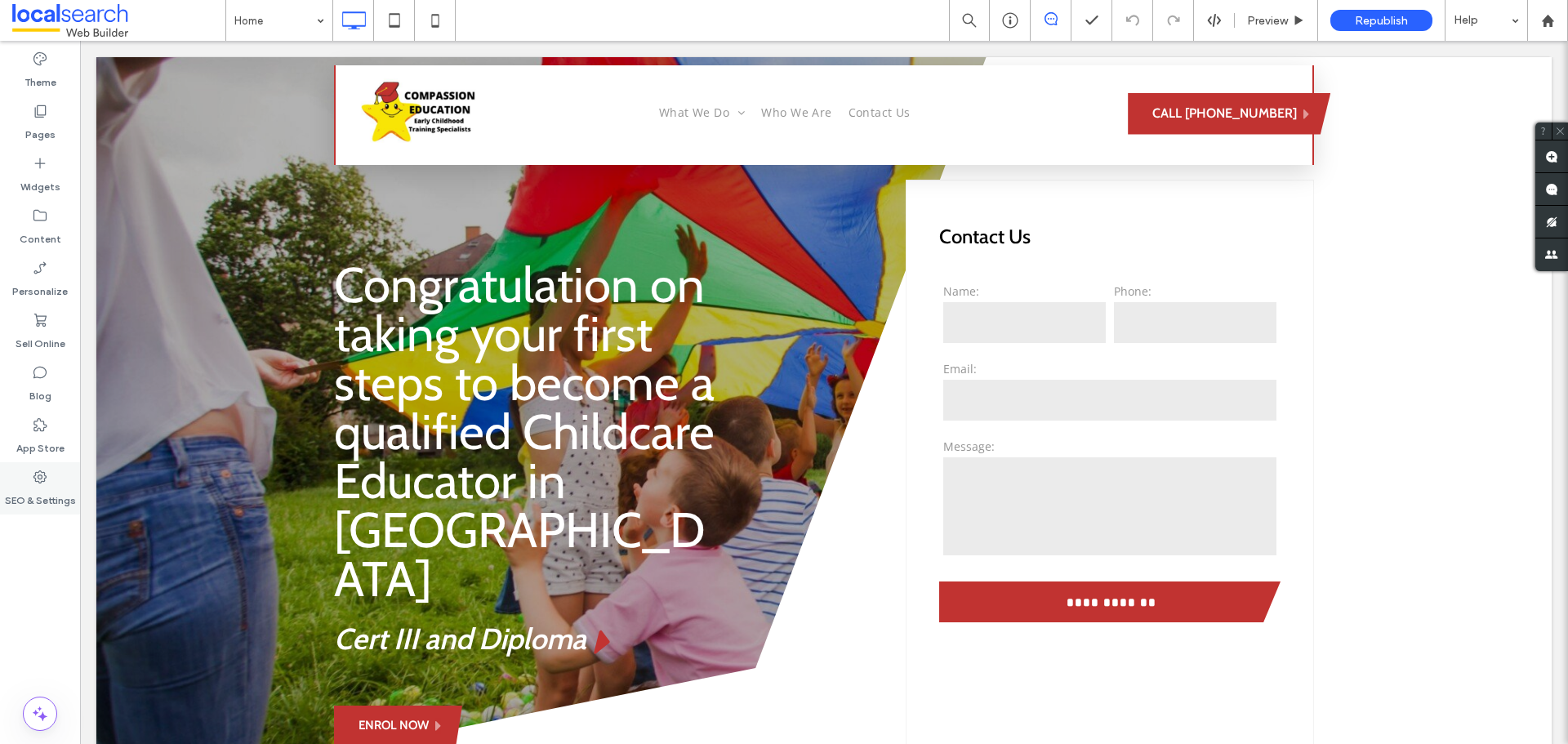
click at [48, 483] on div "SEO & Settings" at bounding box center [39, 489] width 80 height 53
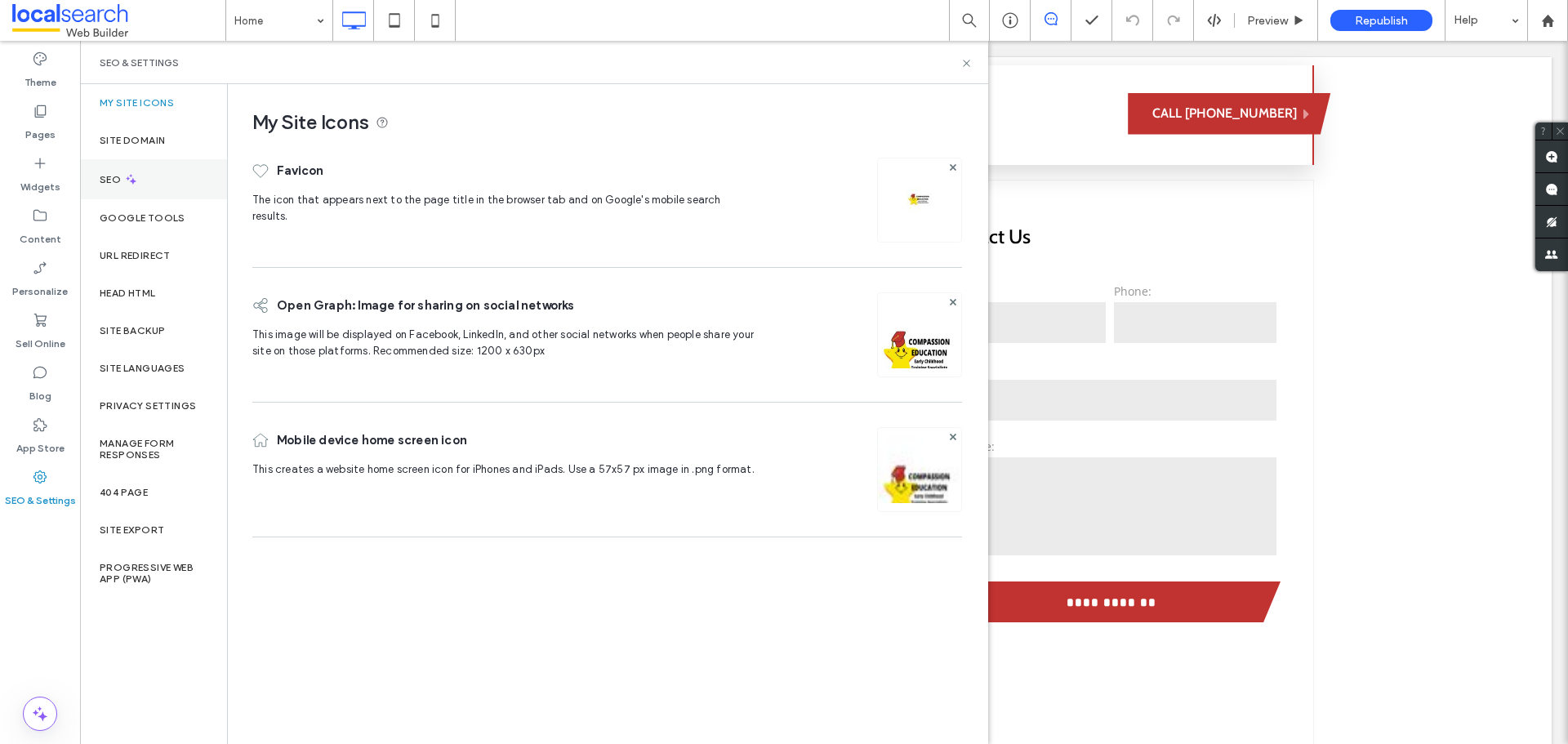
click at [148, 185] on div "SEO" at bounding box center [154, 179] width 147 height 40
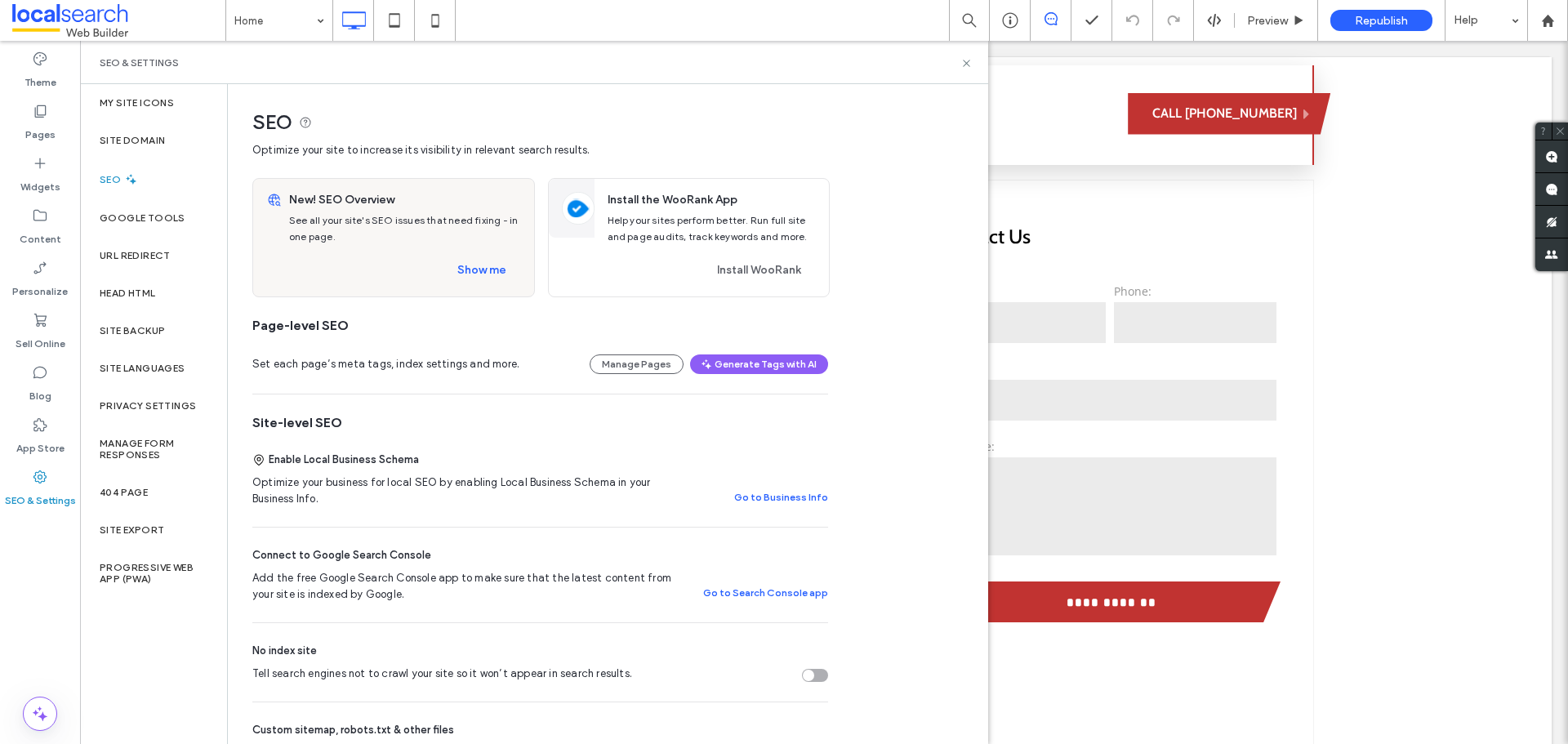
click at [643, 359] on button "Manage Pages" at bounding box center [636, 364] width 94 height 19
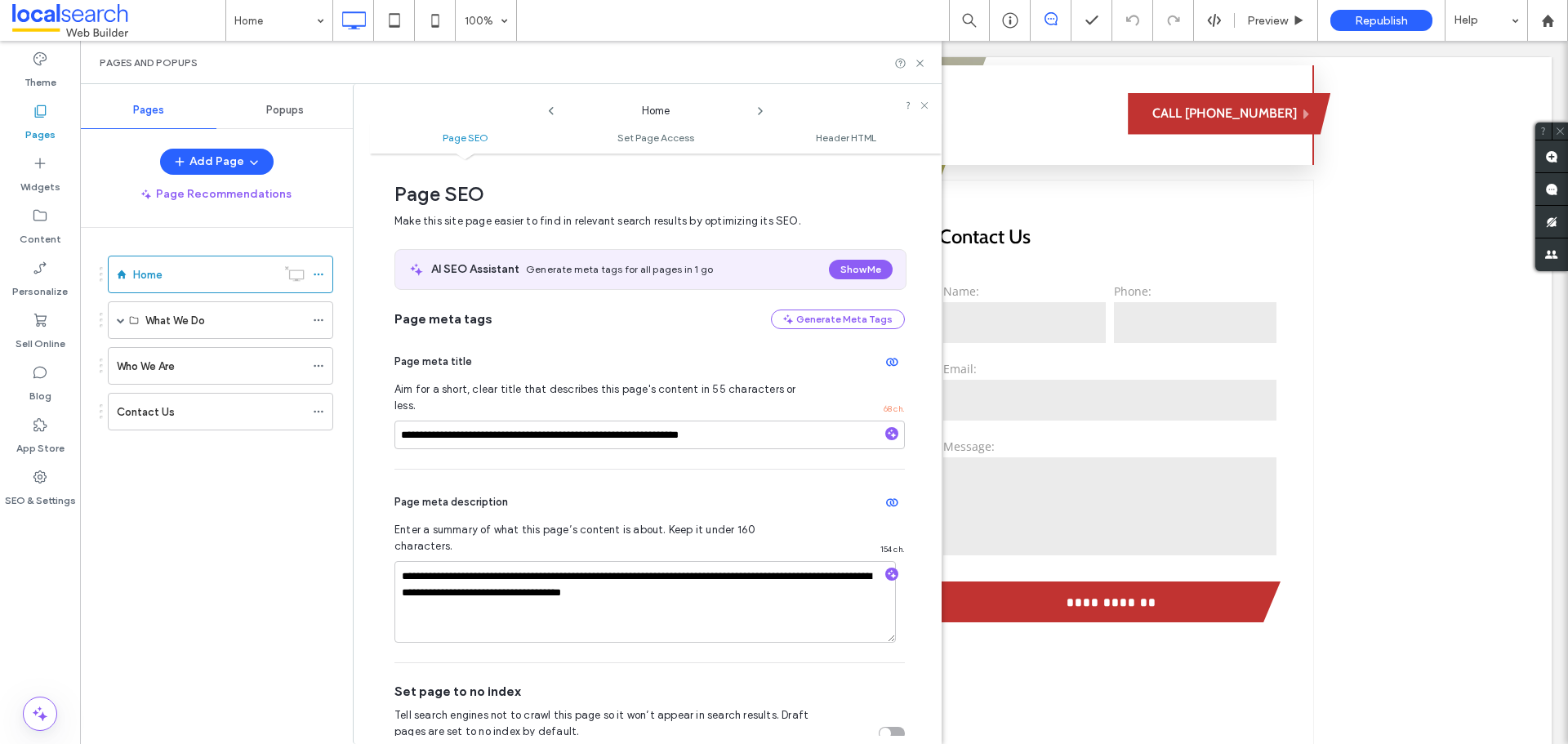
scroll to position [8, 0]
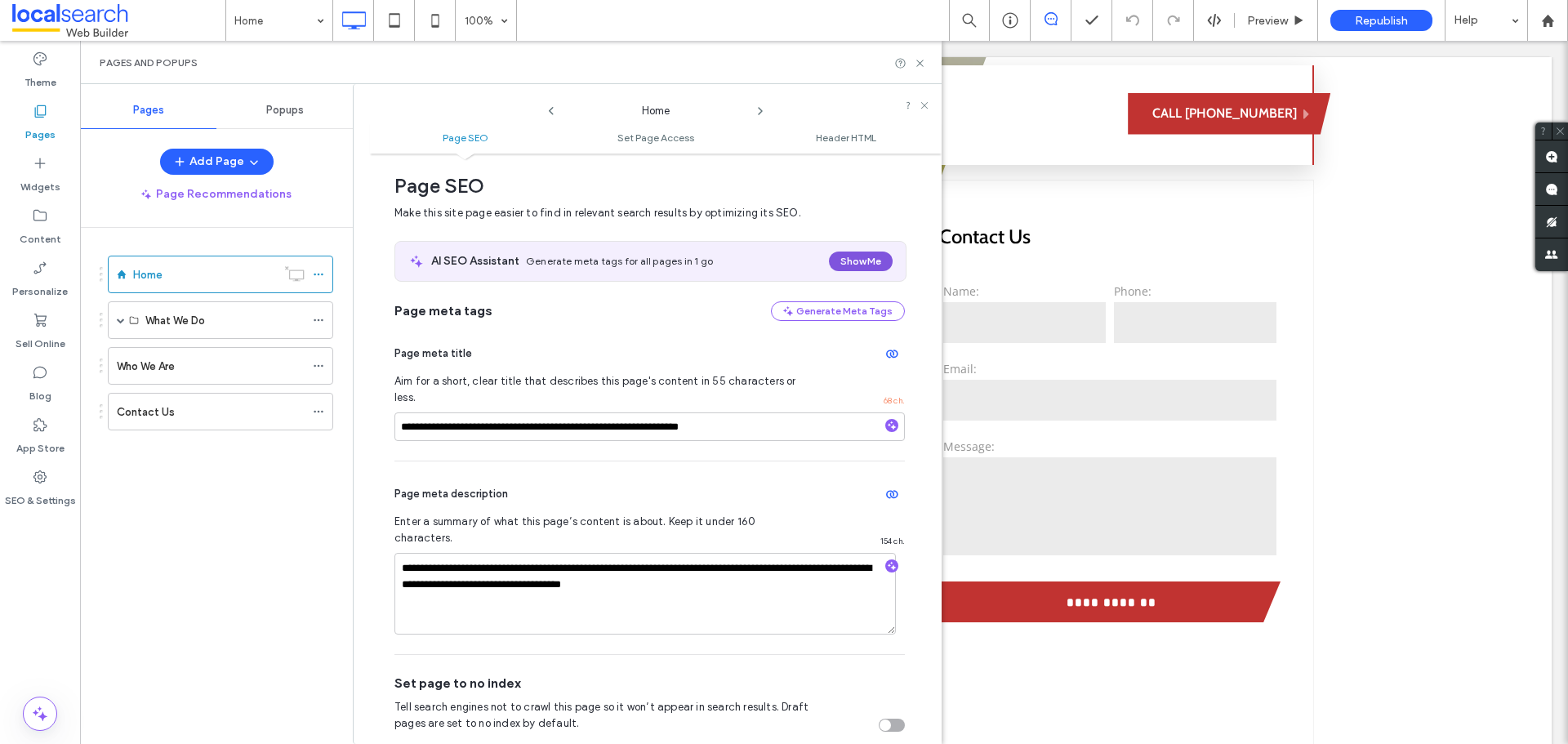
click at [863, 257] on button "Show Me" at bounding box center [861, 261] width 64 height 19
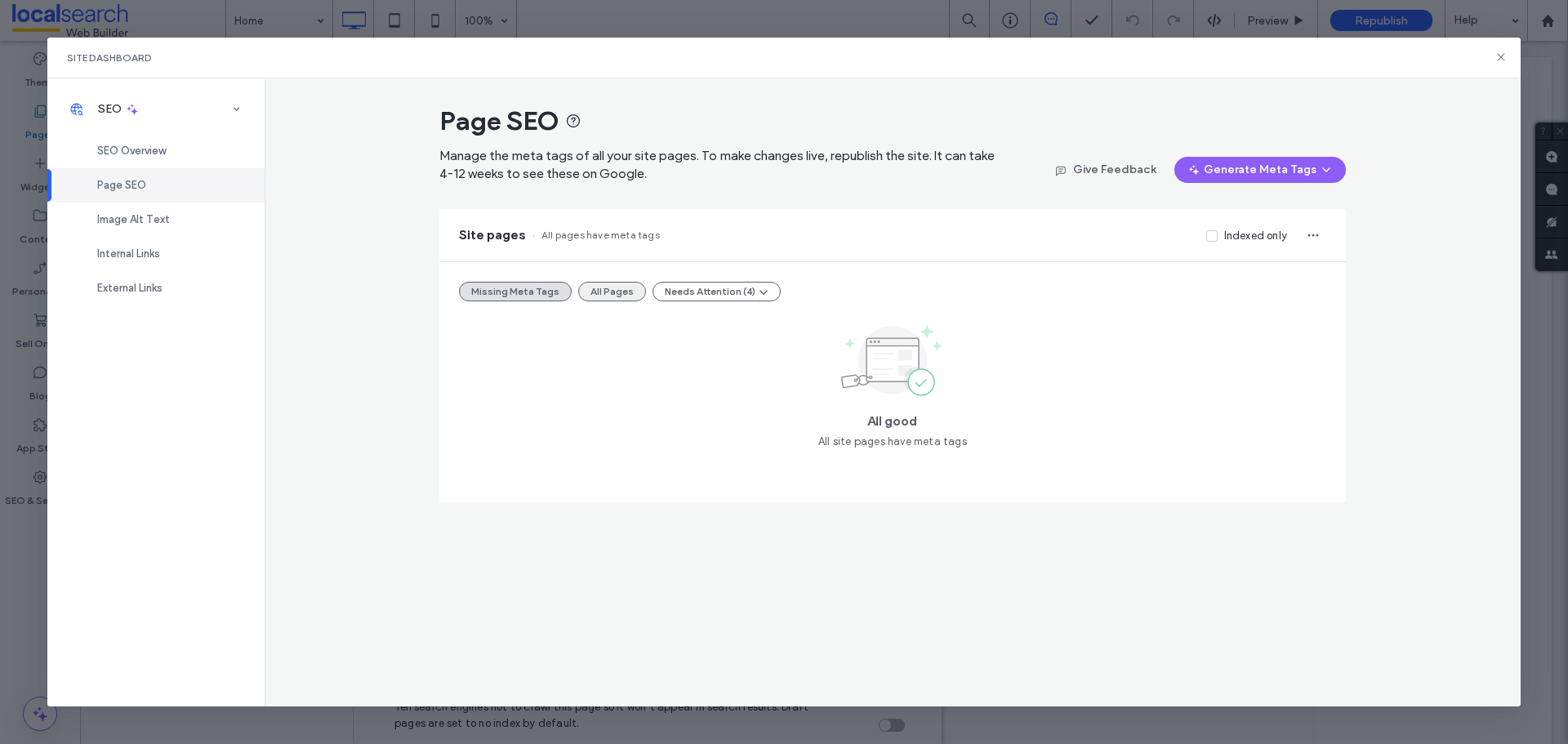
click at [613, 294] on button "All Pages" at bounding box center [612, 291] width 68 height 19
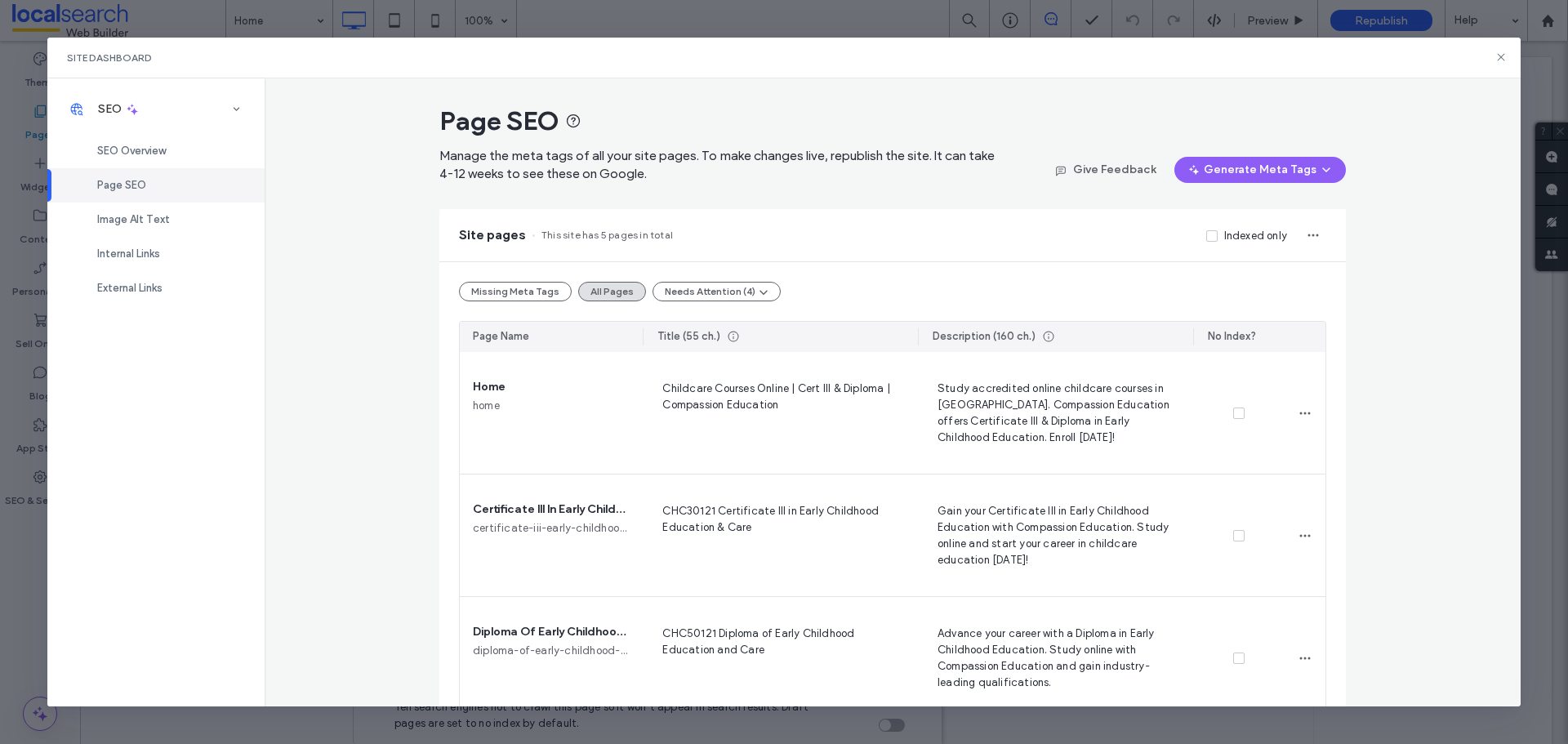
scroll to position [163, 0]
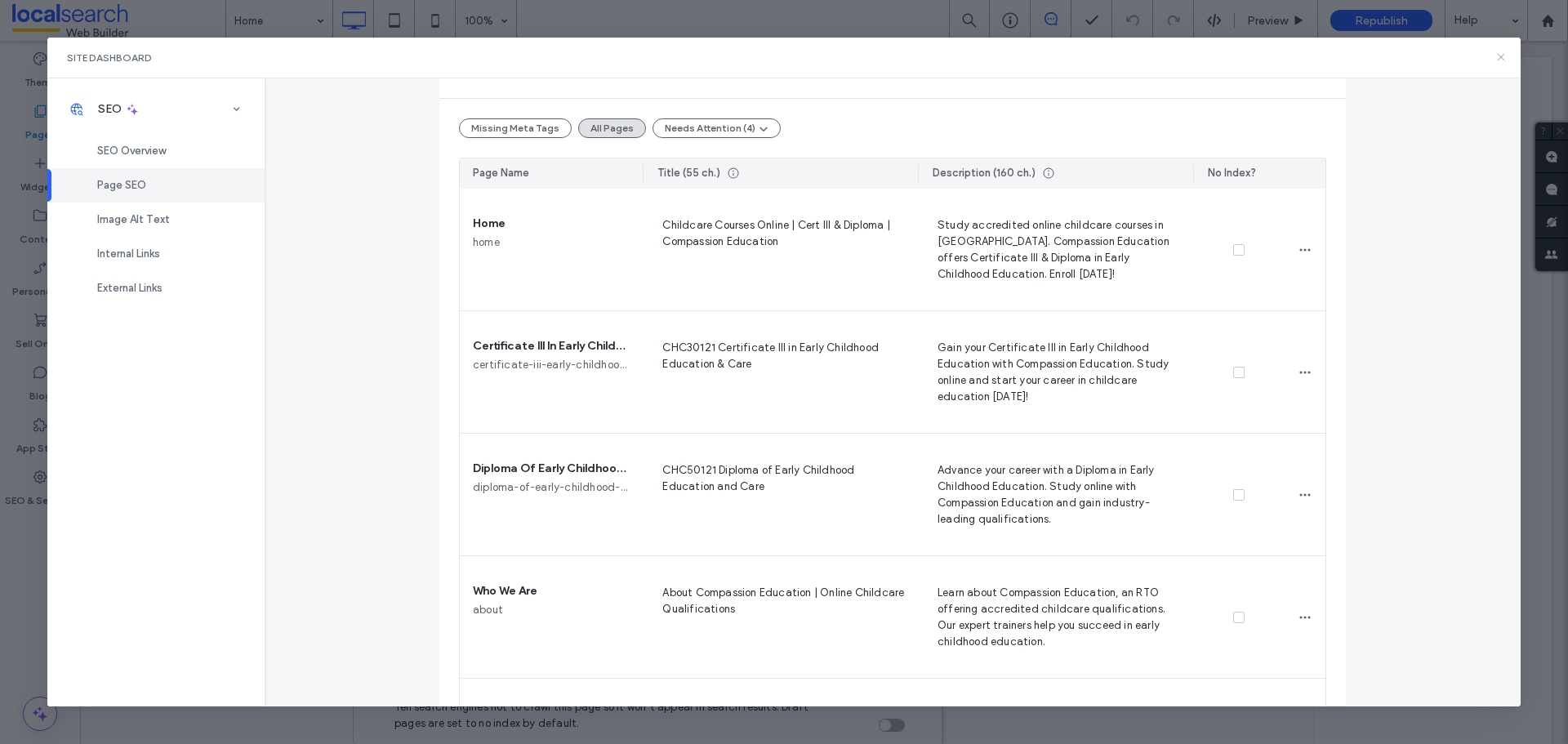
click at [1500, 61] on icon at bounding box center [1500, 57] width 13 height 13
click at [1549, 18] on use at bounding box center [1547, 20] width 12 height 12
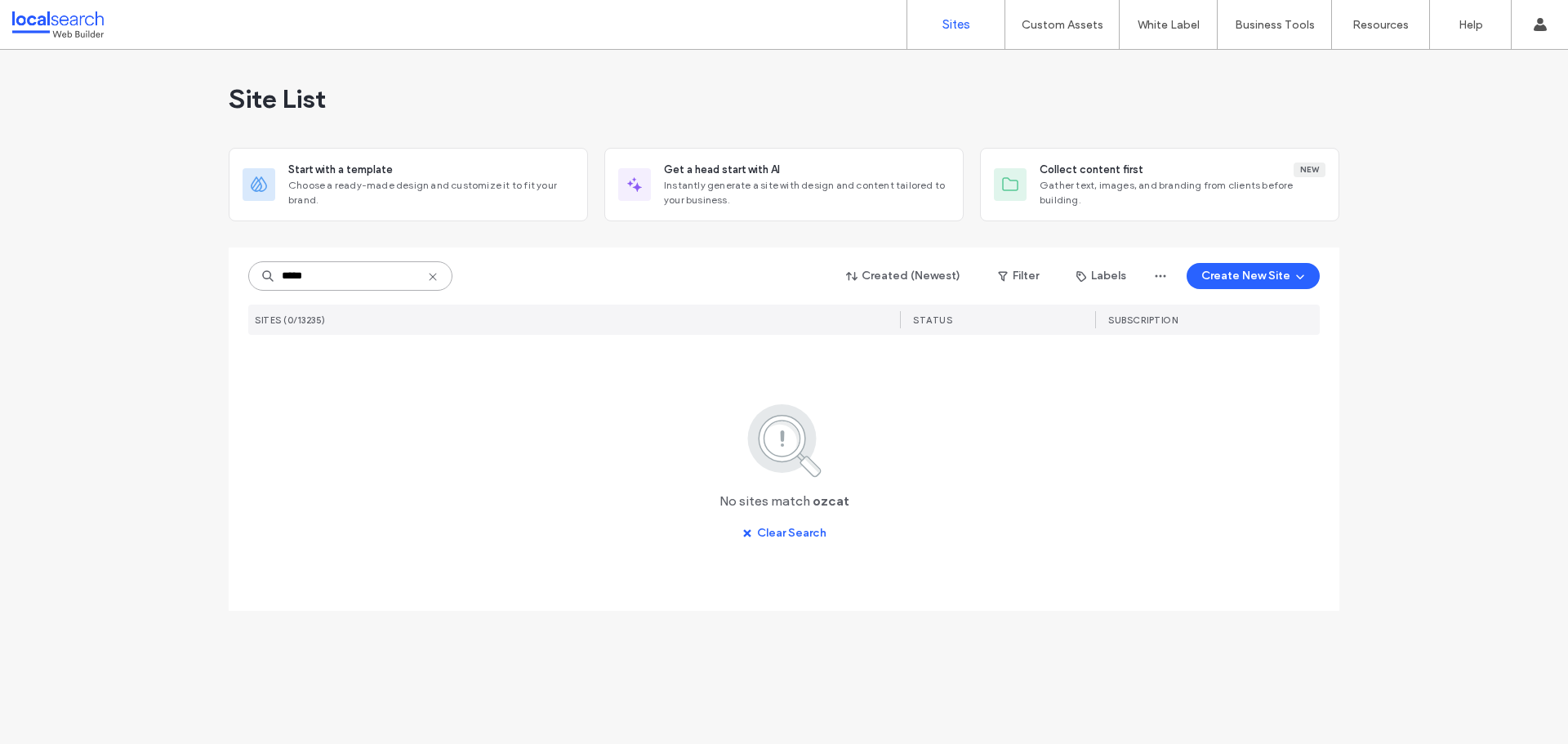
click at [299, 282] on input "*****" at bounding box center [350, 276] width 204 height 30
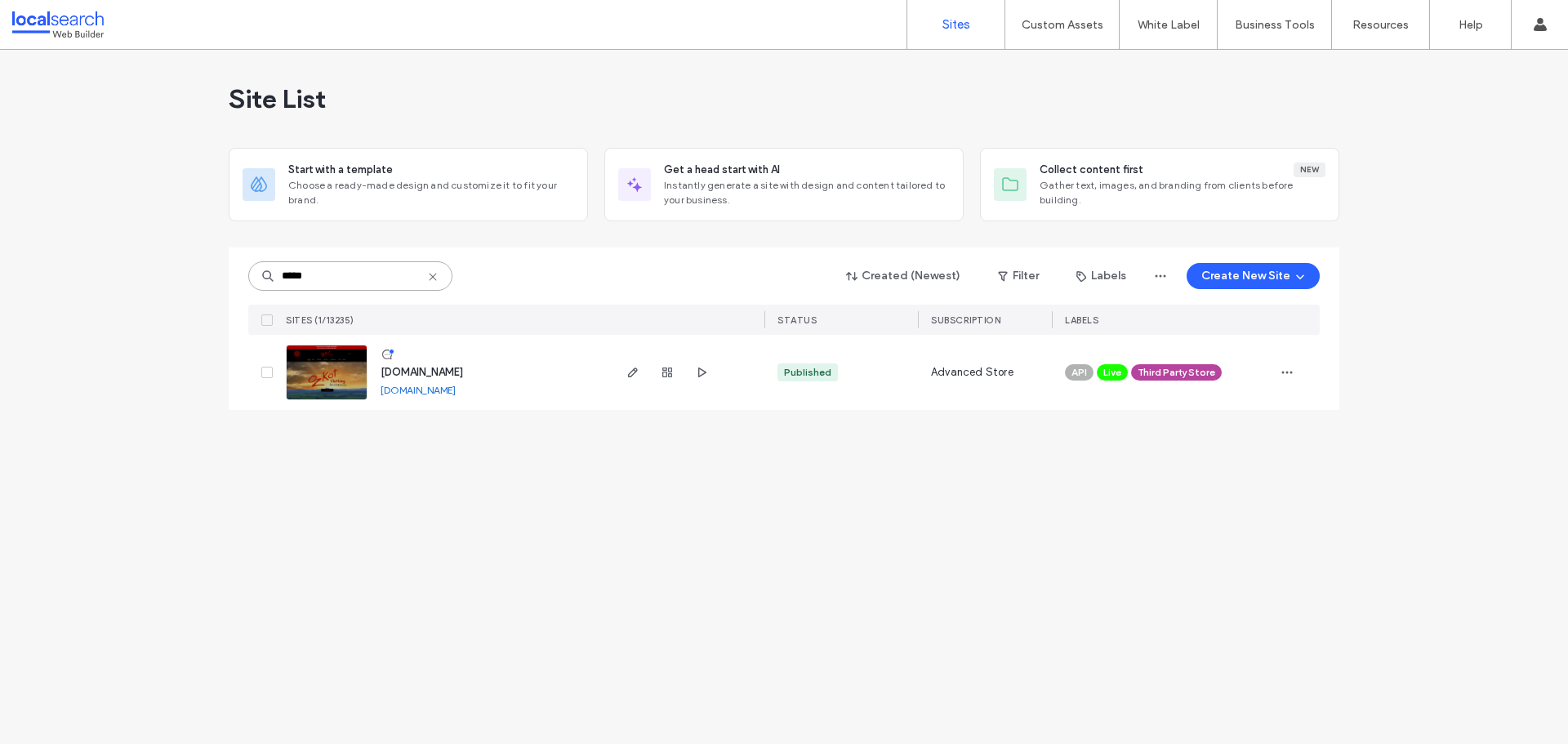
type input "*****"
drag, startPoint x: 332, startPoint y: 379, endPoint x: 334, endPoint y: 387, distance: 8.2
click at [332, 379] on img at bounding box center [326, 401] width 80 height 111
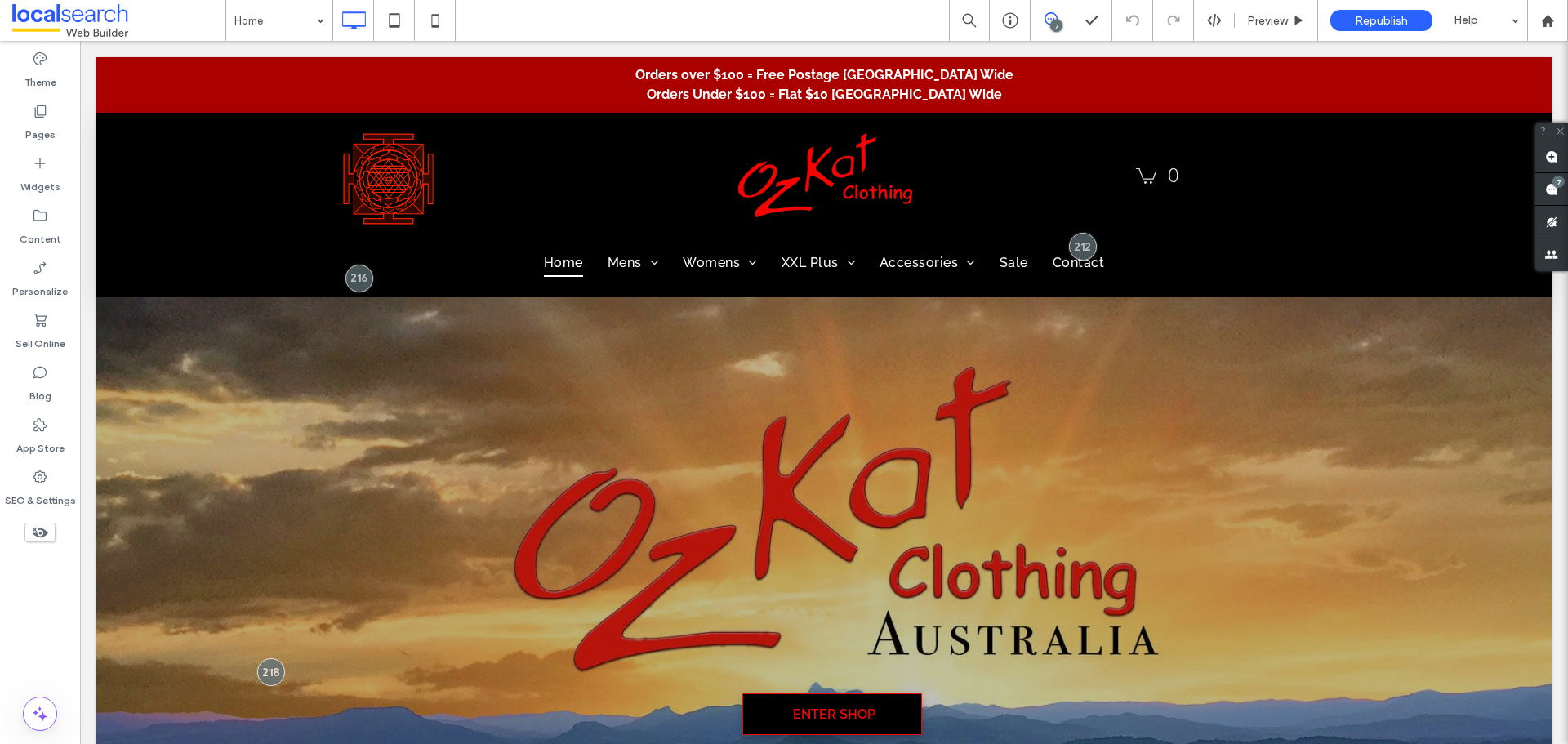
click at [1046, 18] on icon at bounding box center [1050, 18] width 13 height 13
click at [1550, 199] on span at bounding box center [1551, 189] width 32 height 32
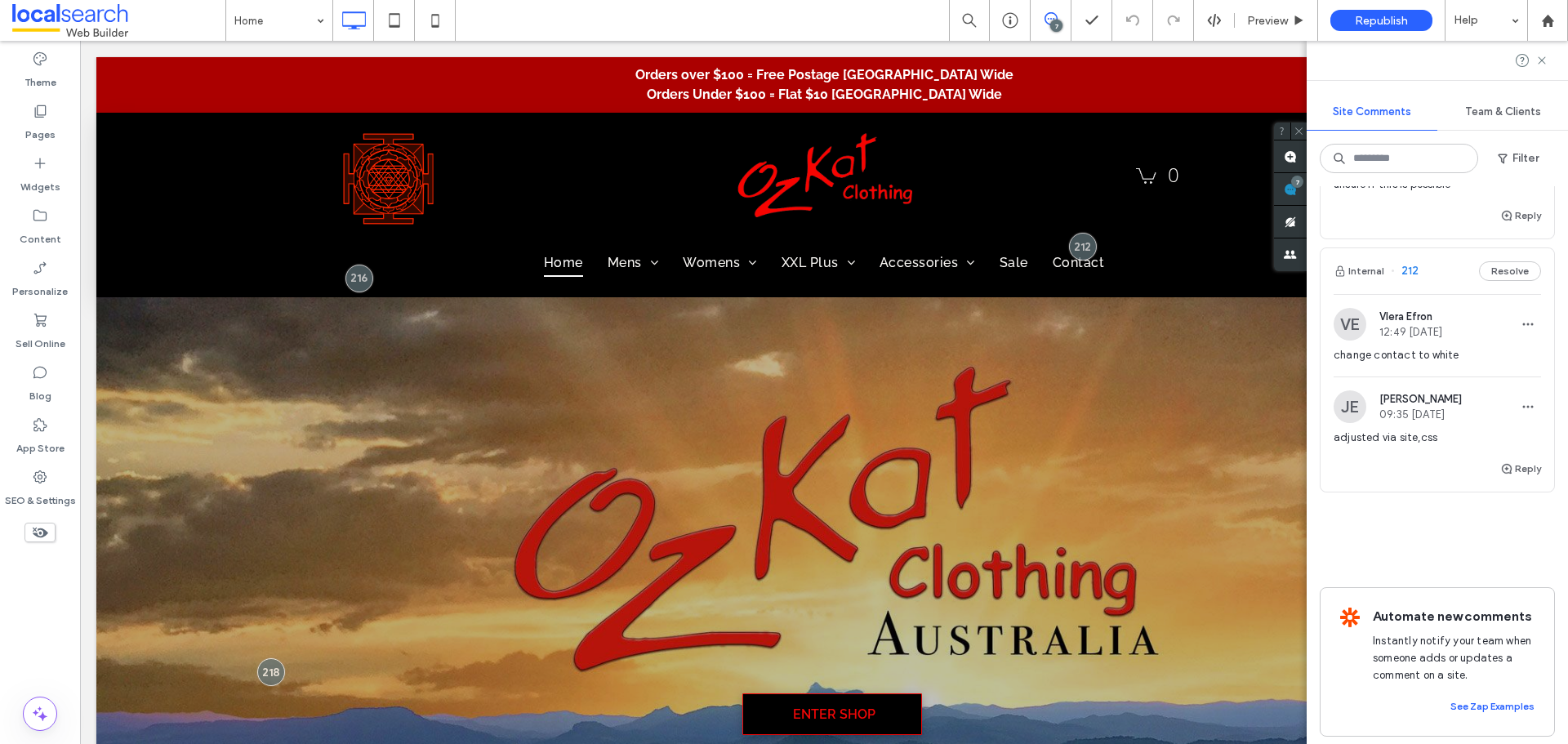
scroll to position [1804, 0]
click at [47, 502] on label "SEO & Settings" at bounding box center [40, 497] width 71 height 23
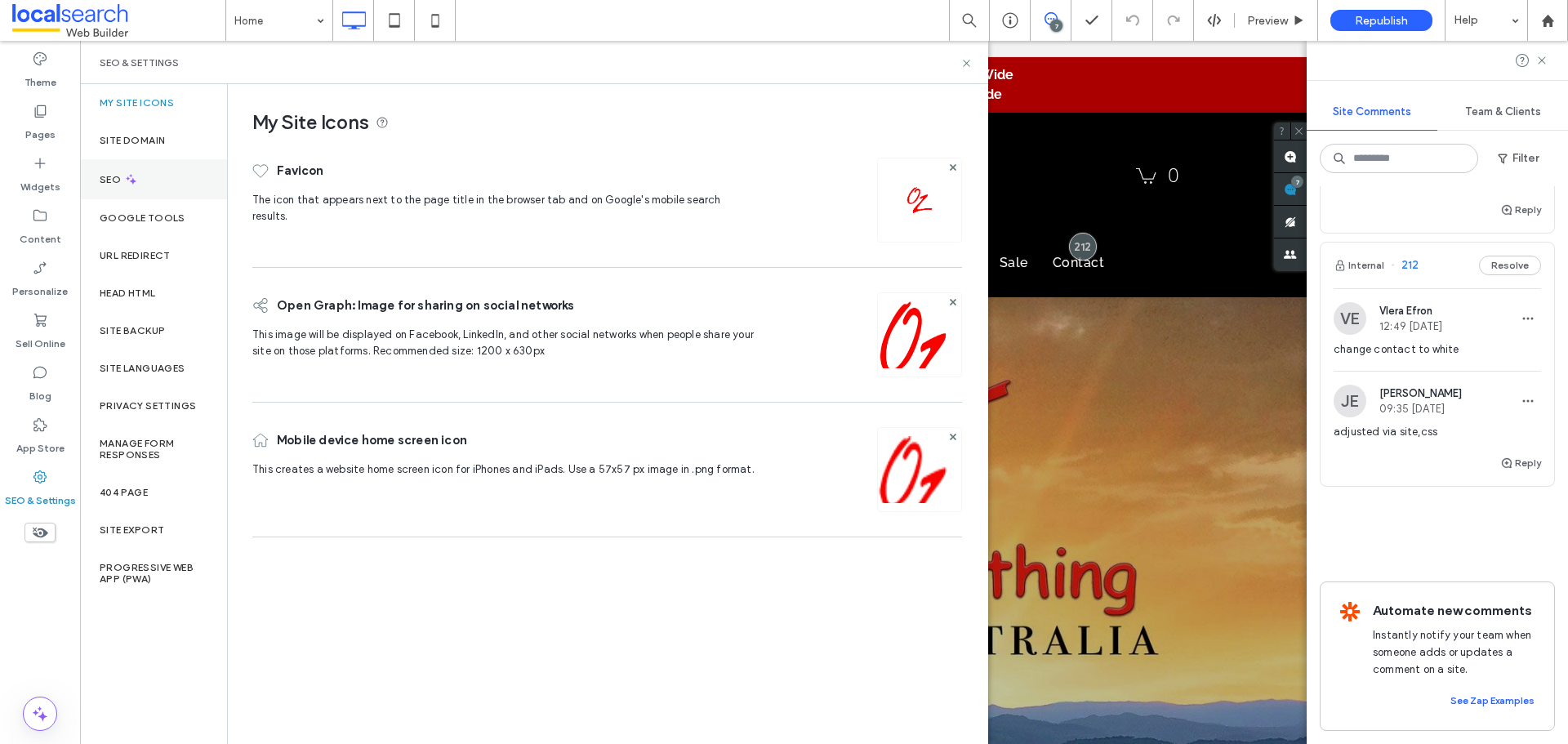
click at [140, 179] on div "SEO" at bounding box center [154, 179] width 147 height 40
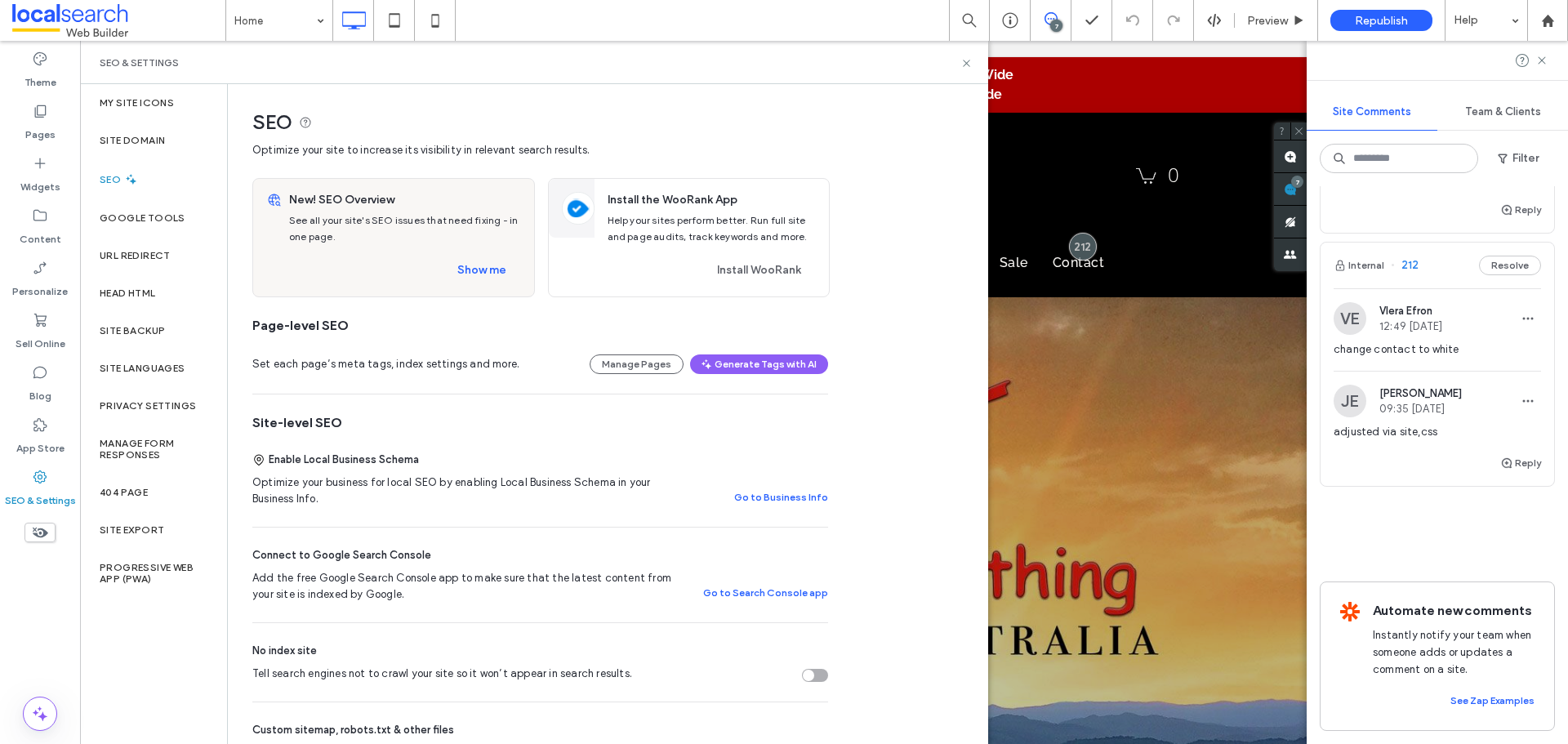
drag, startPoint x: 637, startPoint y: 362, endPoint x: 197, endPoint y: 716, distance: 564.7
click at [638, 362] on button "Manage Pages" at bounding box center [636, 364] width 94 height 19
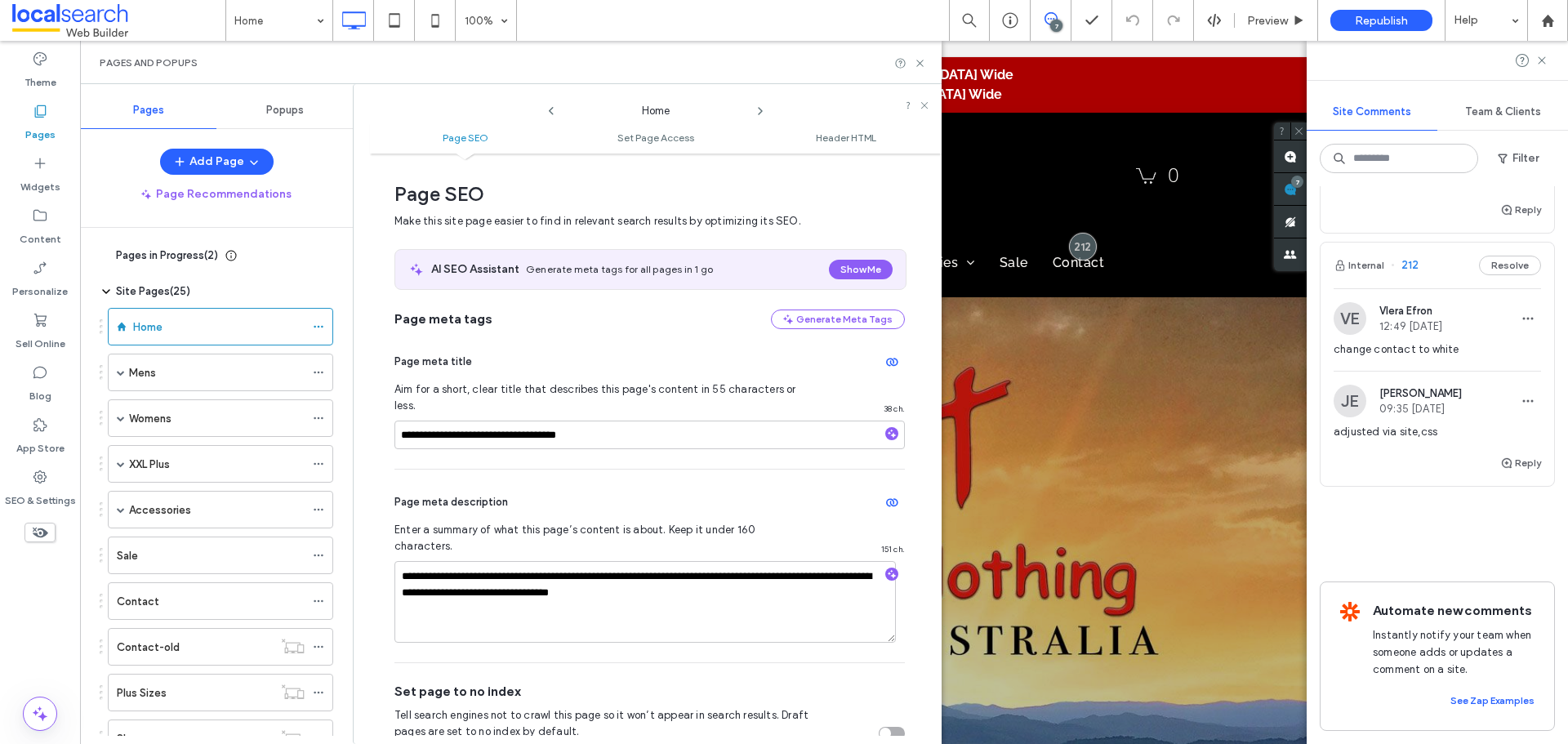
scroll to position [8, 0]
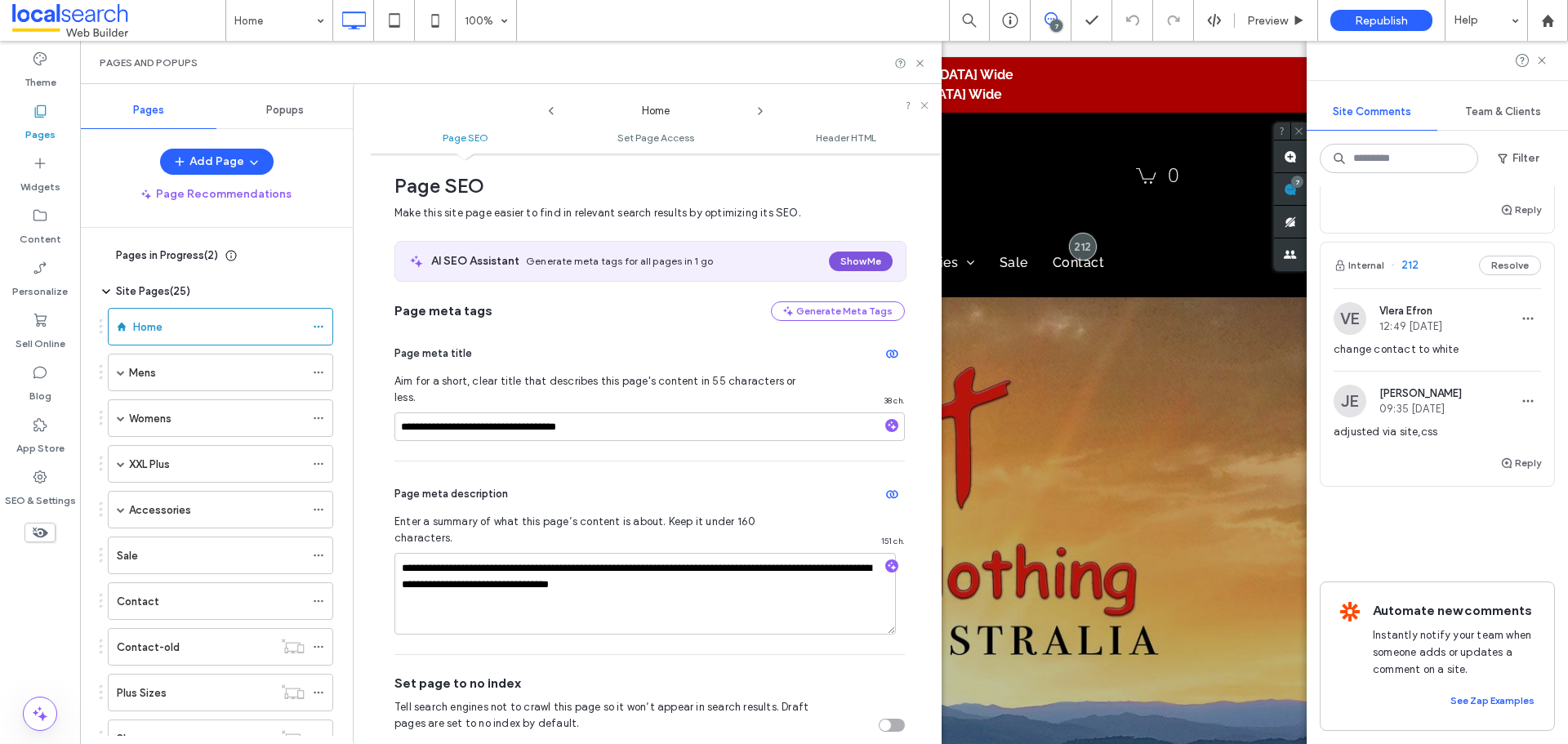
click at [856, 261] on button "Show Me" at bounding box center [861, 261] width 64 height 19
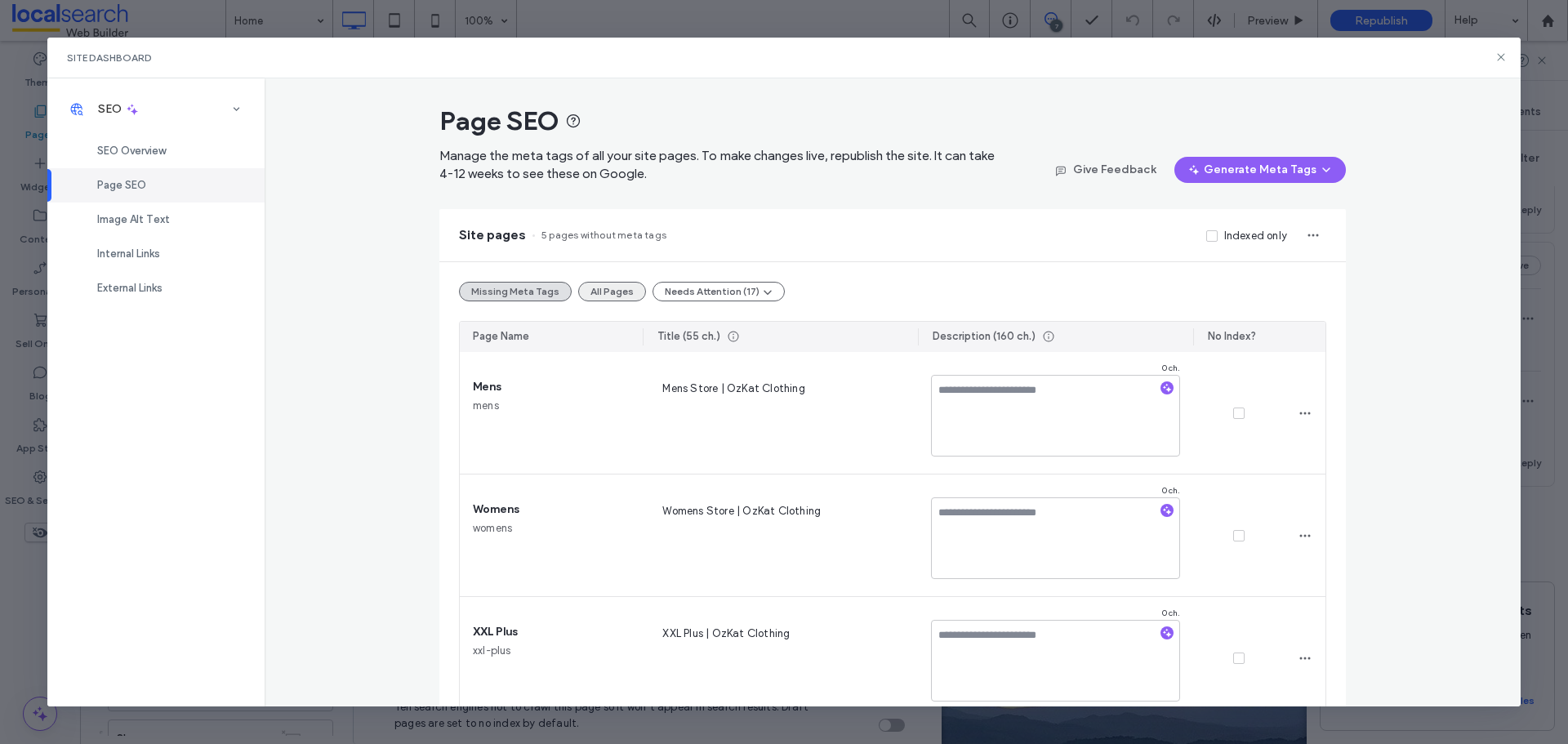
click at [604, 289] on button "All Pages" at bounding box center [612, 291] width 68 height 19
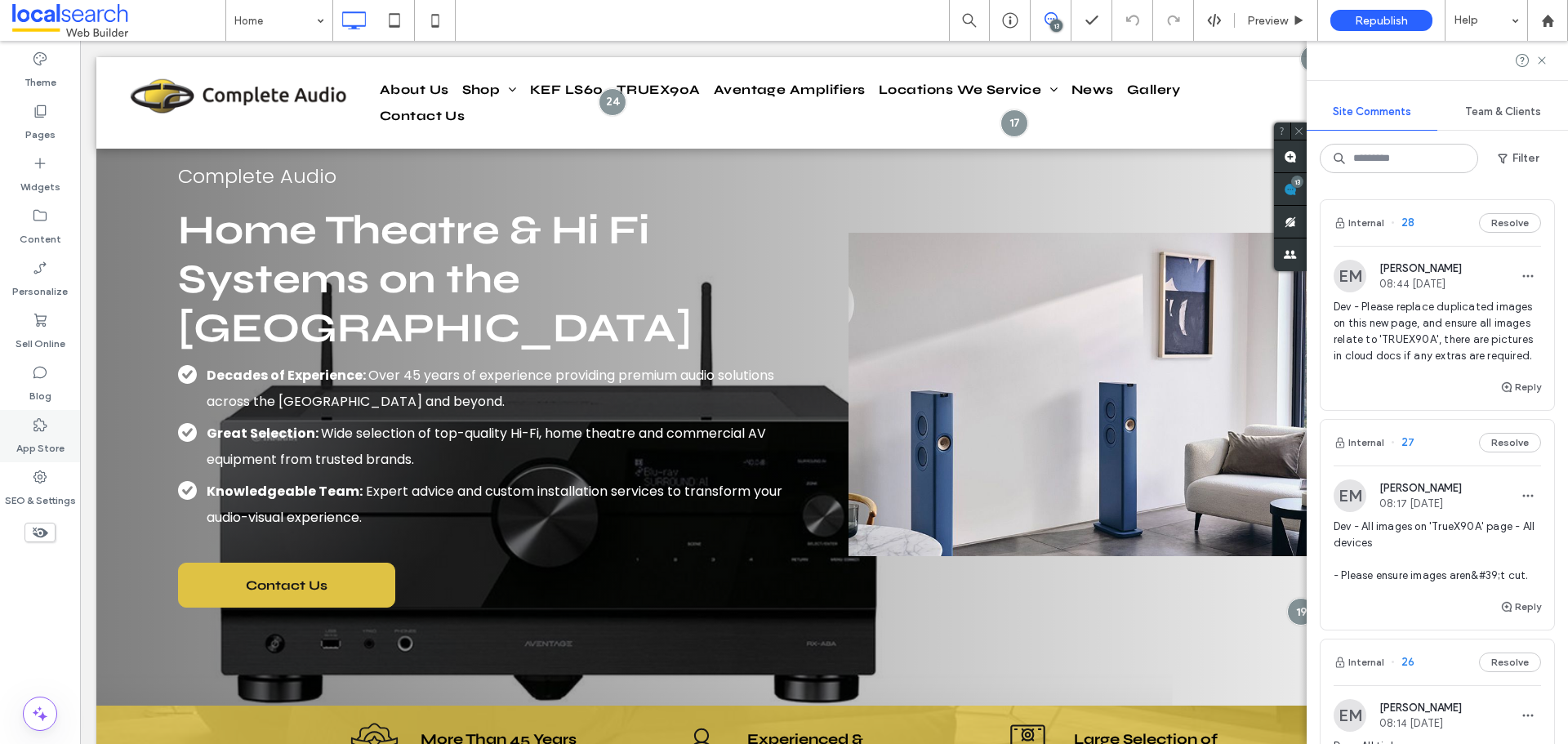
drag, startPoint x: 41, startPoint y: 500, endPoint x: 65, endPoint y: 448, distance: 57.3
click at [41, 499] on label "SEO & Settings" at bounding box center [40, 497] width 71 height 23
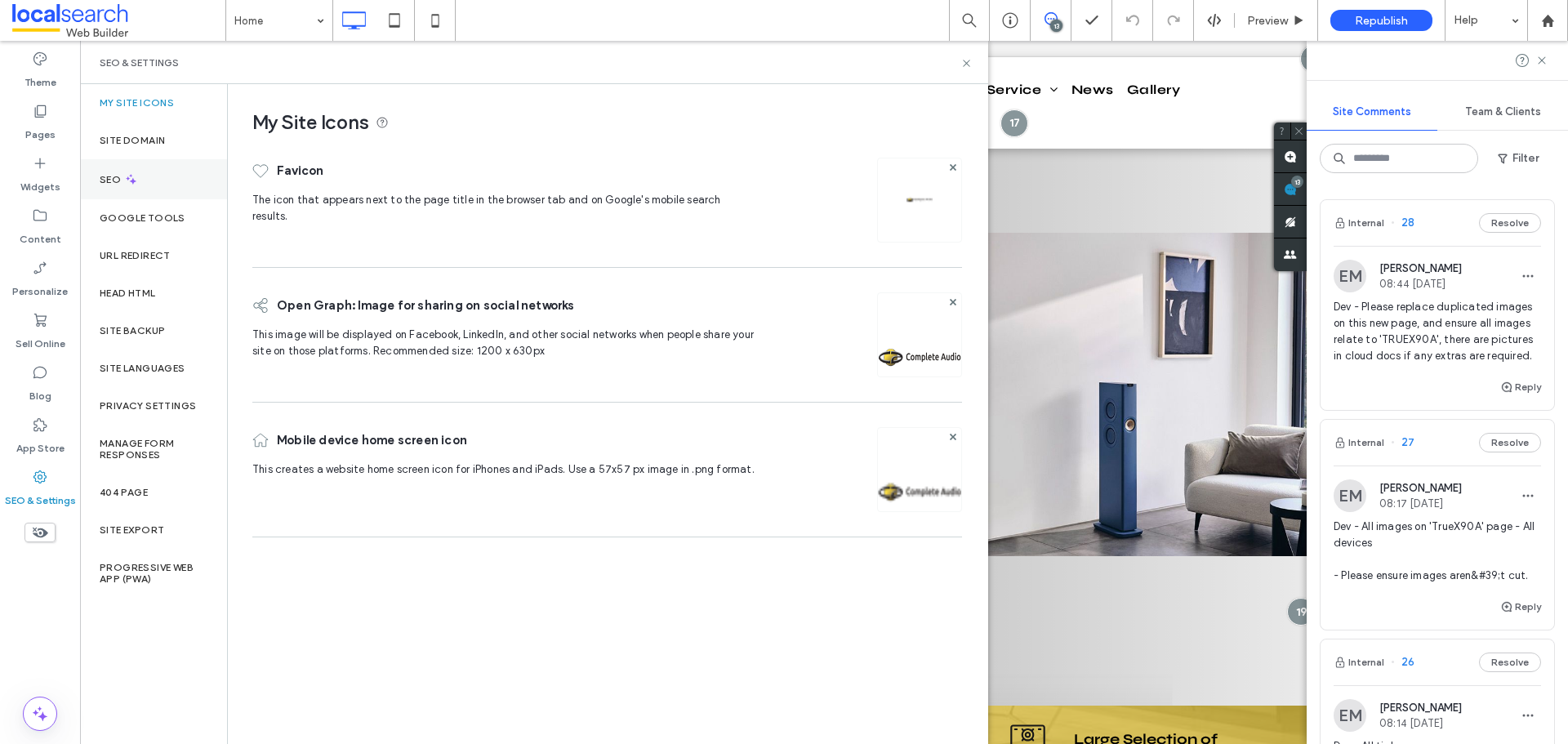
click at [133, 181] on use at bounding box center [131, 179] width 11 height 11
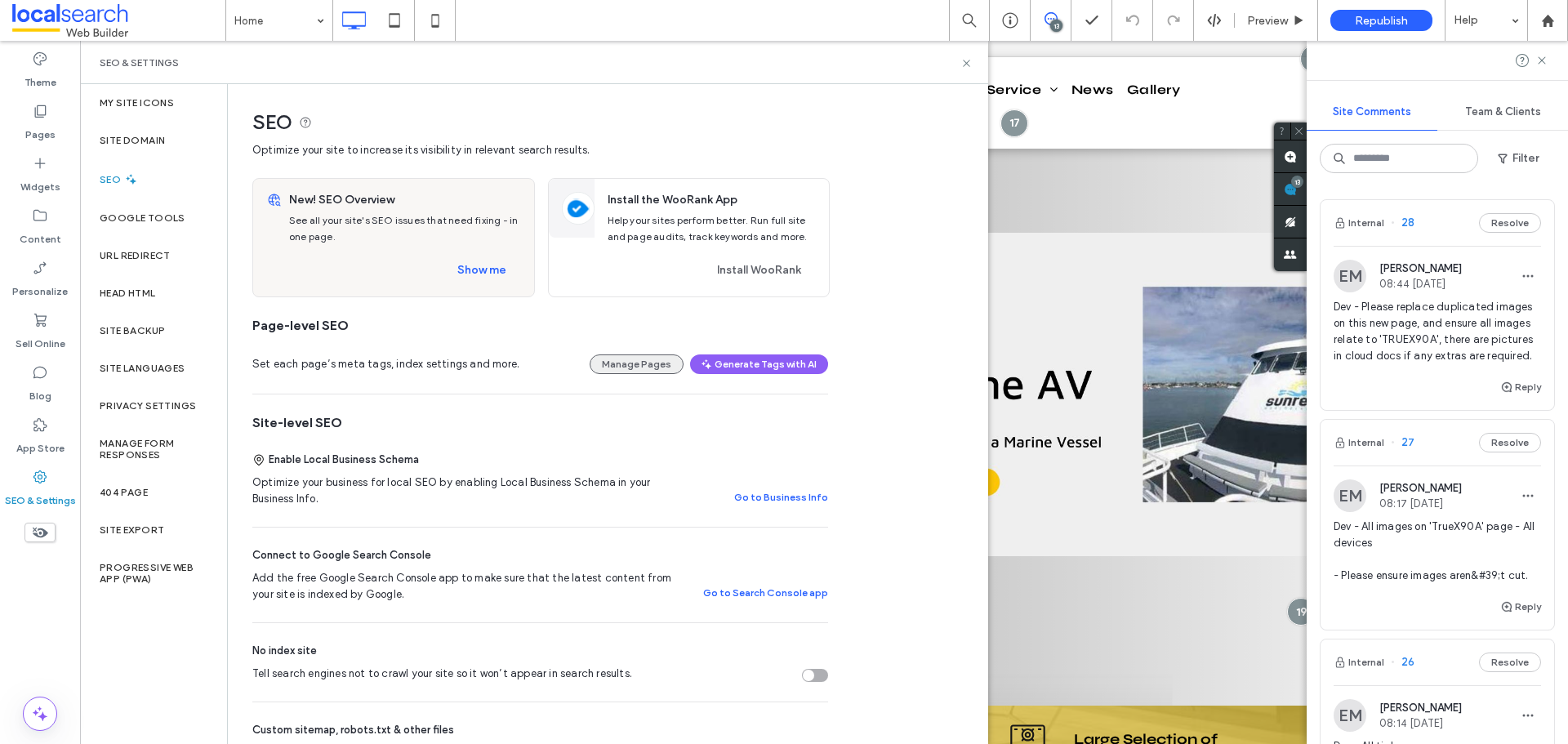
click at [641, 357] on button "Manage Pages" at bounding box center [636, 364] width 94 height 19
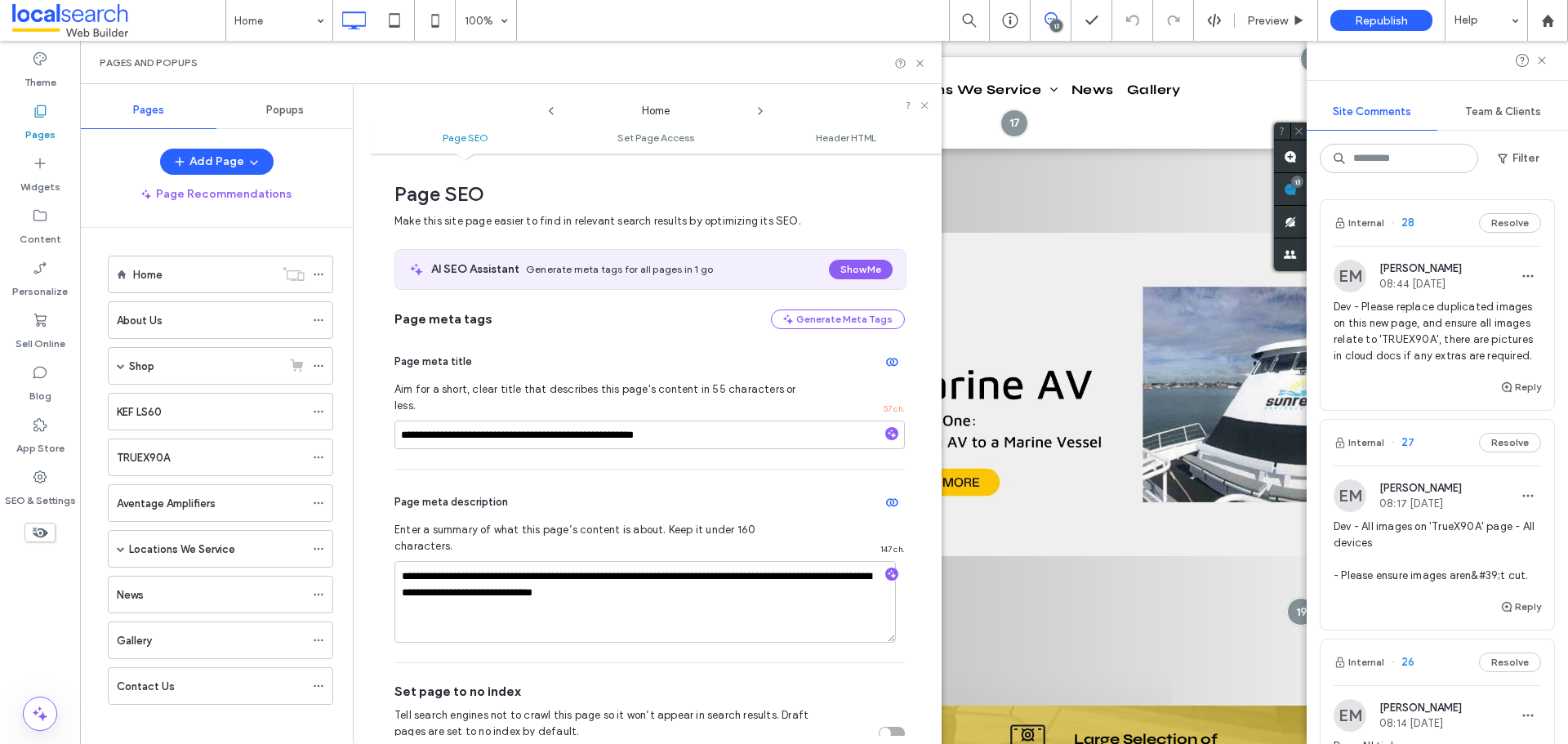
scroll to position [8, 0]
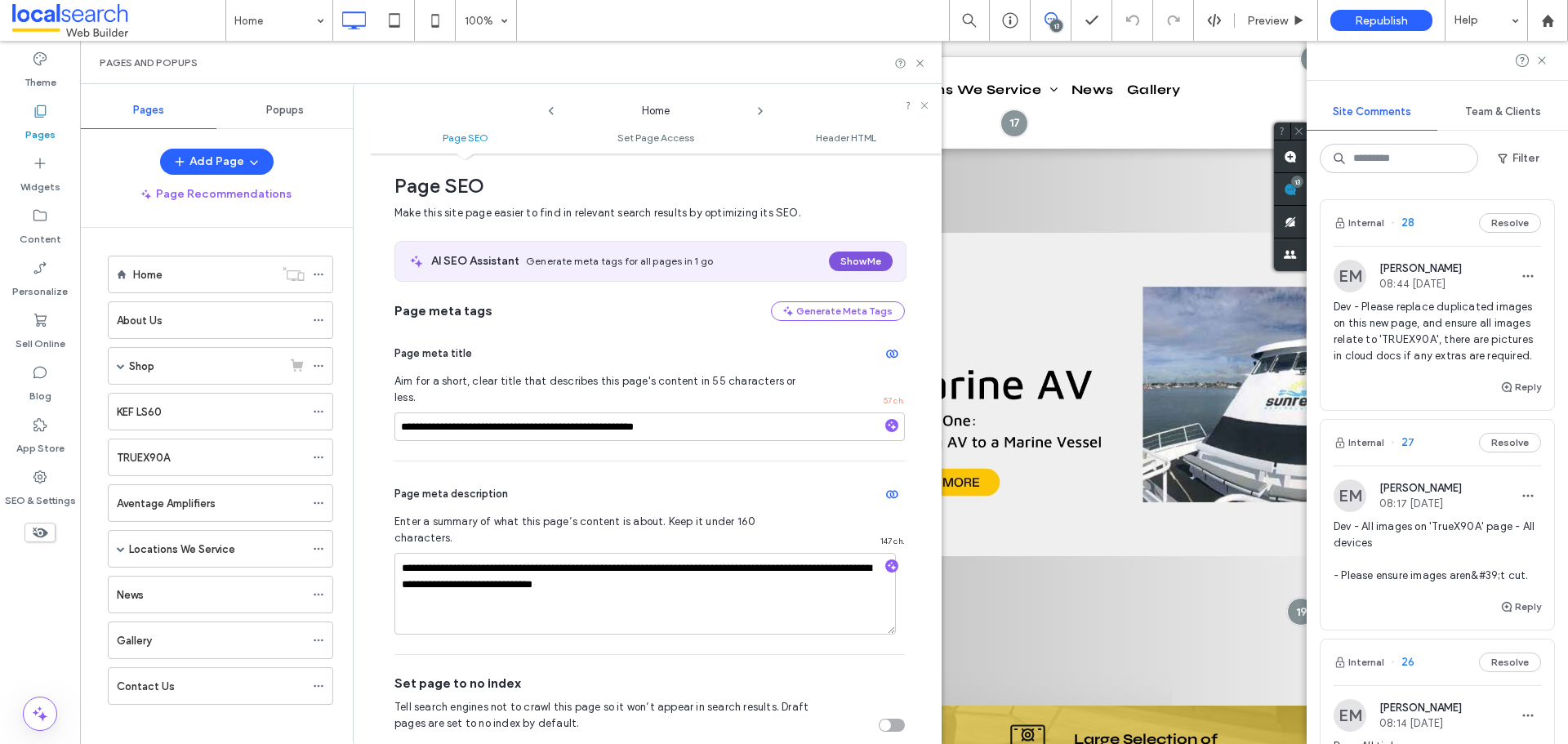
click at [863, 264] on button "Show Me" at bounding box center [861, 261] width 64 height 19
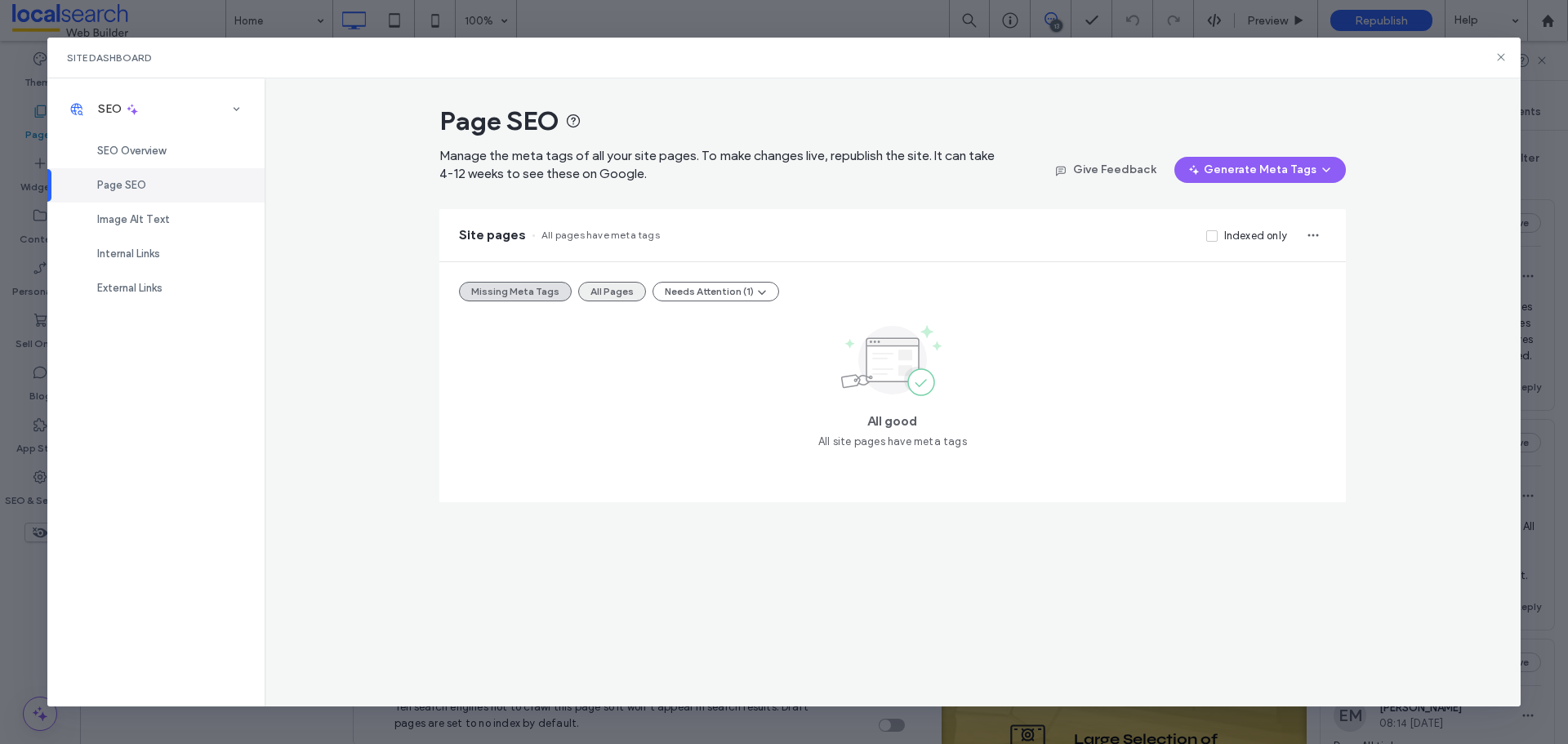
click at [605, 293] on button "All Pages" at bounding box center [612, 291] width 68 height 19
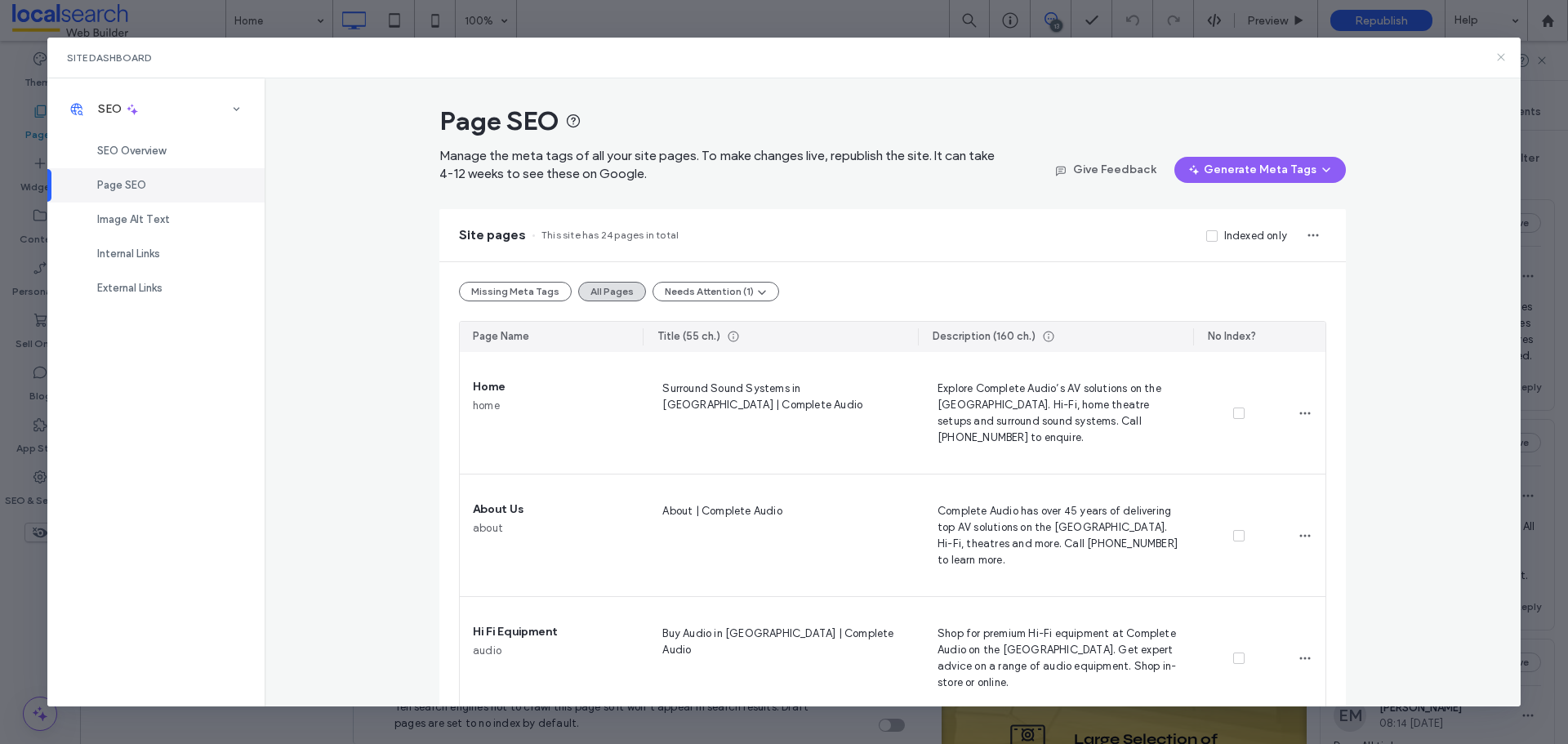
click at [1507, 55] on icon at bounding box center [1500, 57] width 13 height 13
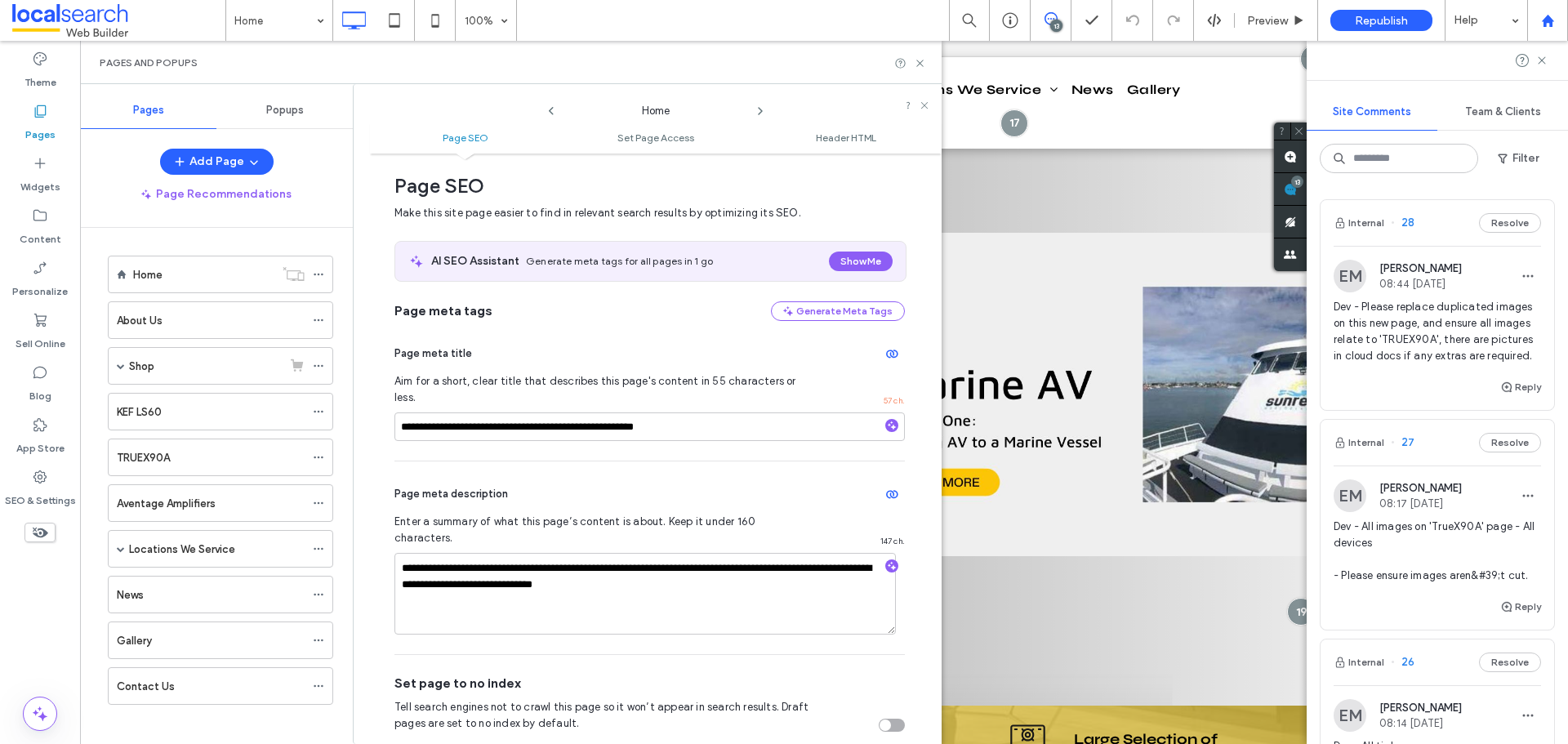
click at [1558, 19] on div at bounding box center [1547, 21] width 39 height 14
